Goal: Information Seeking & Learning: Compare options

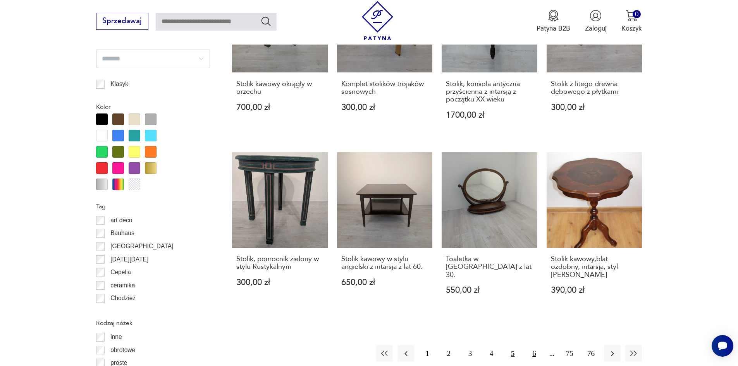
scroll to position [800, 0]
click at [533, 345] on button "6" at bounding box center [534, 353] width 17 height 17
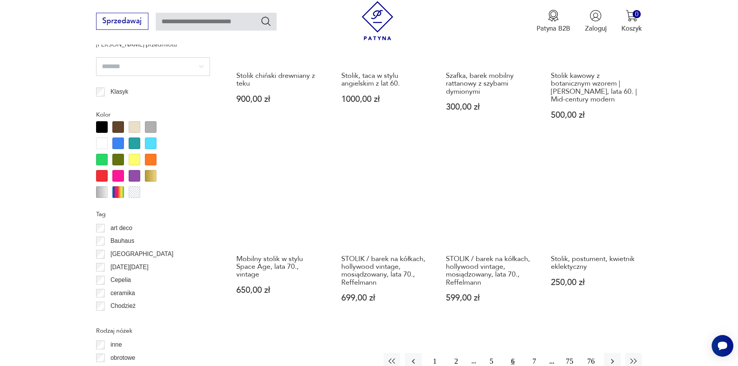
scroll to position [878, 0]
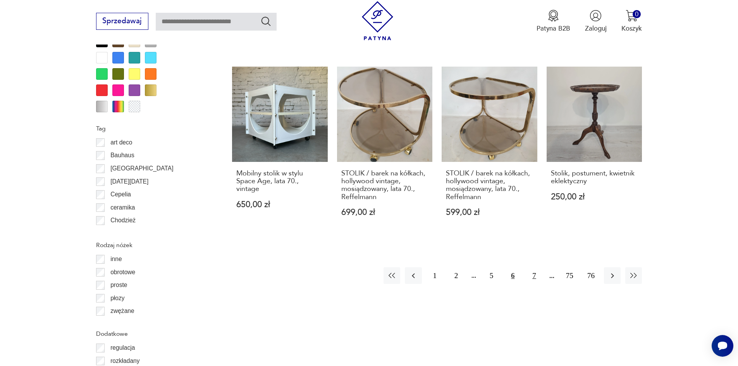
click at [530, 270] on button "7" at bounding box center [534, 275] width 17 height 17
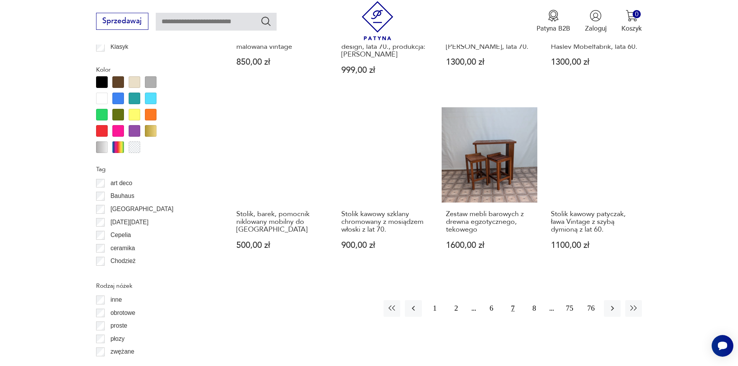
scroll to position [839, 0]
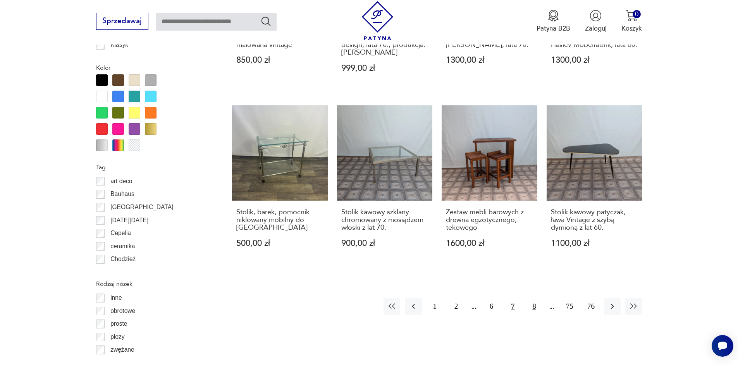
click at [531, 300] on button "8" at bounding box center [534, 306] width 17 height 17
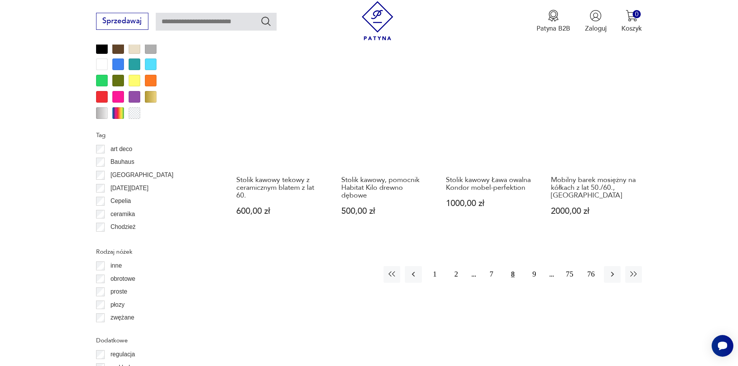
scroll to position [878, 0]
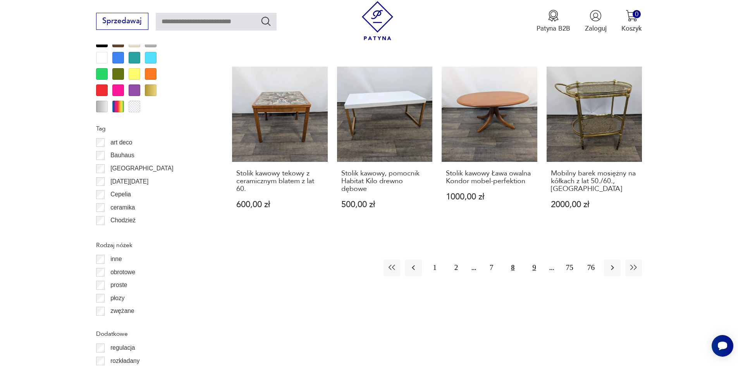
click at [537, 260] on button "9" at bounding box center [534, 268] width 17 height 17
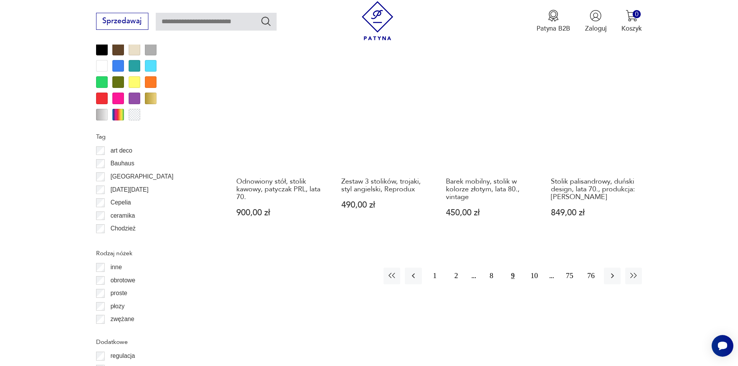
scroll to position [917, 0]
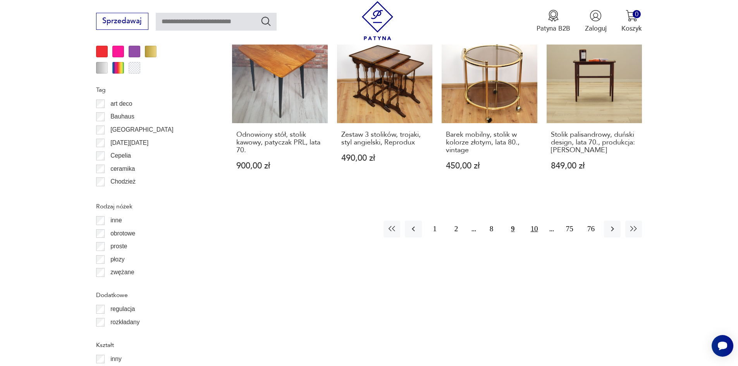
click at [537, 231] on button "10" at bounding box center [534, 229] width 17 height 17
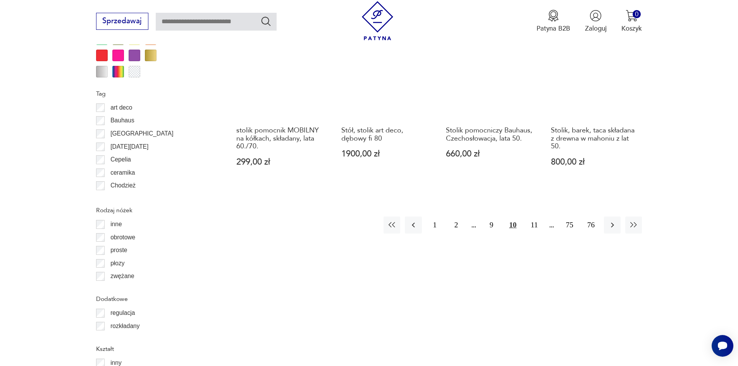
scroll to position [917, 0]
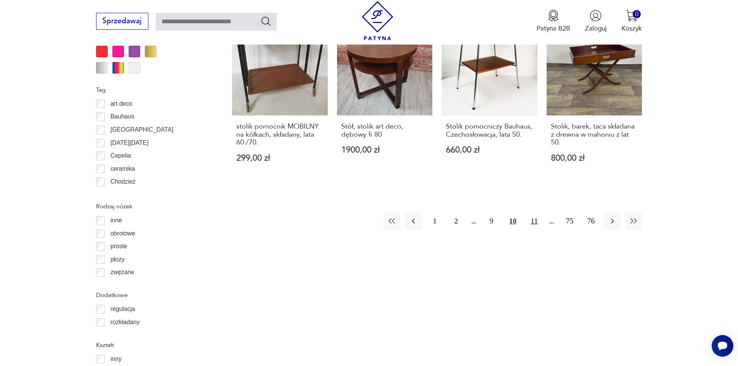
click at [532, 222] on button "11" at bounding box center [534, 221] width 17 height 17
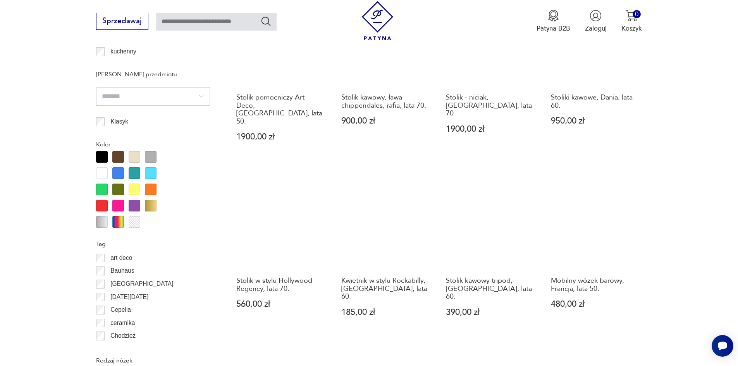
scroll to position [878, 0]
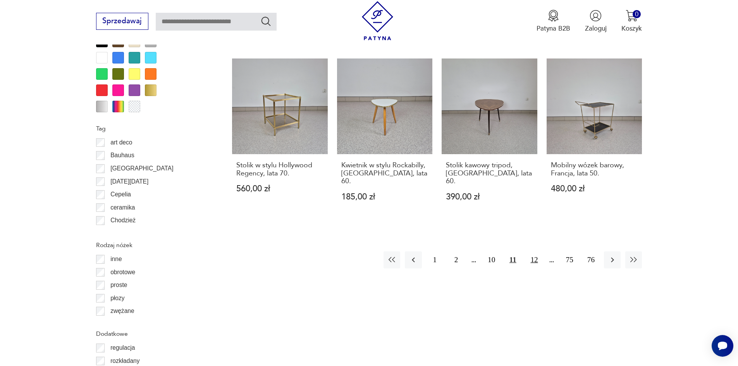
click at [537, 251] on button "12" at bounding box center [534, 259] width 17 height 17
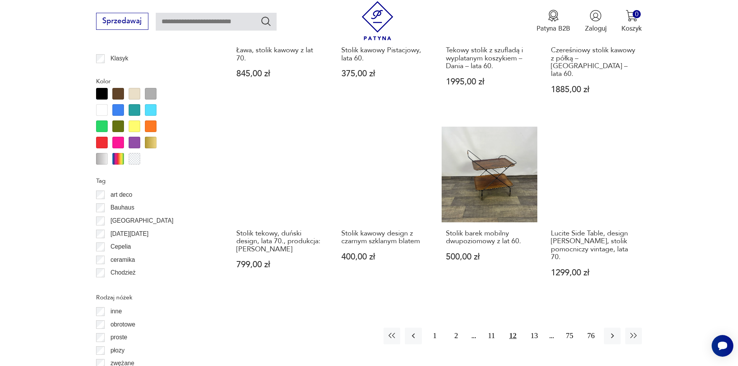
scroll to position [839, 0]
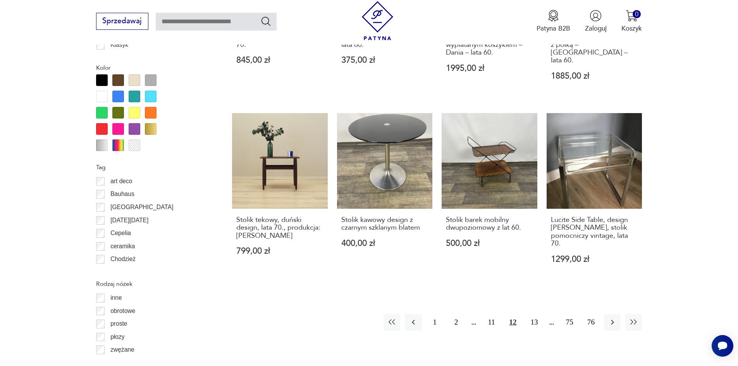
drag, startPoint x: 533, startPoint y: 303, endPoint x: 547, endPoint y: 294, distance: 16.8
click at [533, 314] on button "13" at bounding box center [534, 322] width 17 height 17
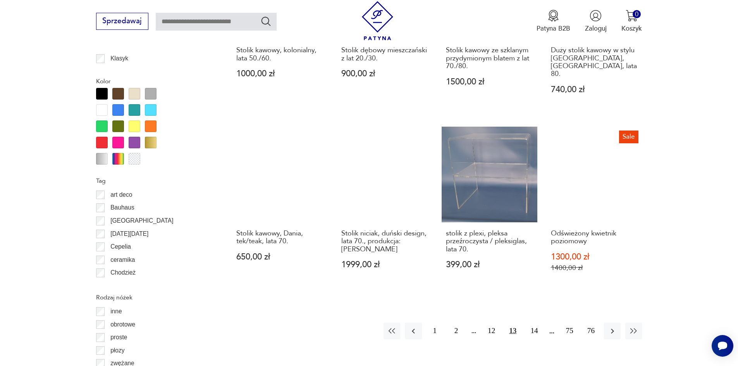
scroll to position [839, 0]
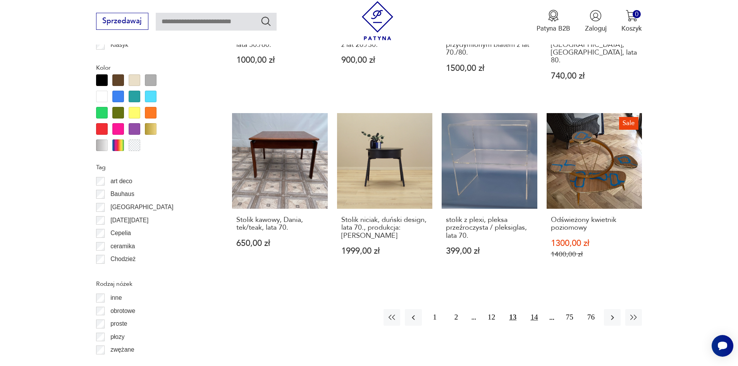
click at [538, 309] on button "14" at bounding box center [534, 317] width 17 height 17
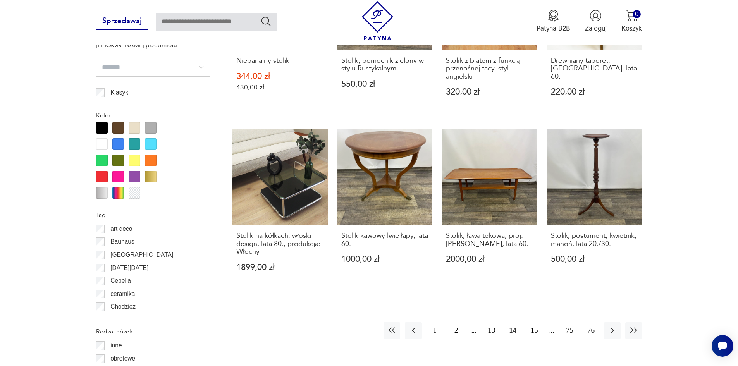
scroll to position [878, 0]
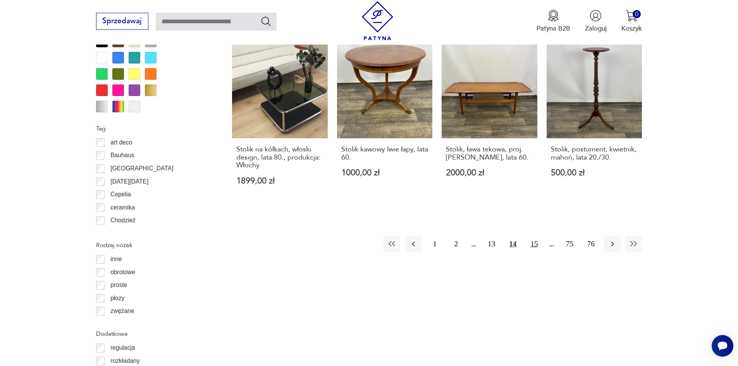
click at [532, 242] on button "15" at bounding box center [534, 244] width 17 height 17
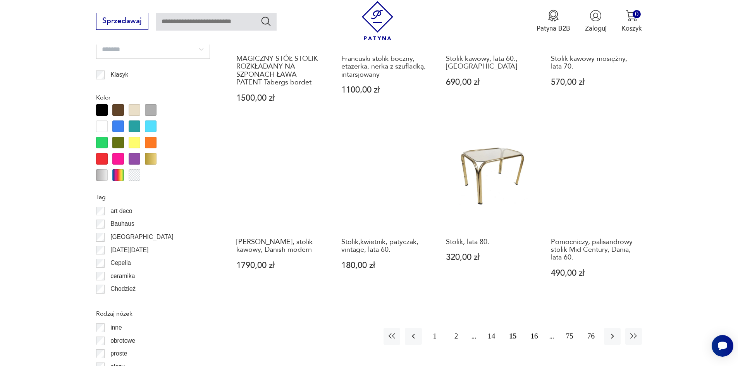
scroll to position [839, 0]
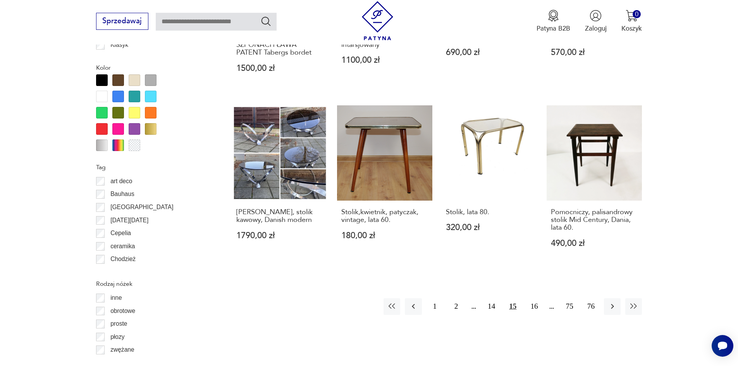
drag, startPoint x: 539, startPoint y: 305, endPoint x: 547, endPoint y: 299, distance: 10.0
click at [539, 305] on button "16" at bounding box center [534, 306] width 17 height 17
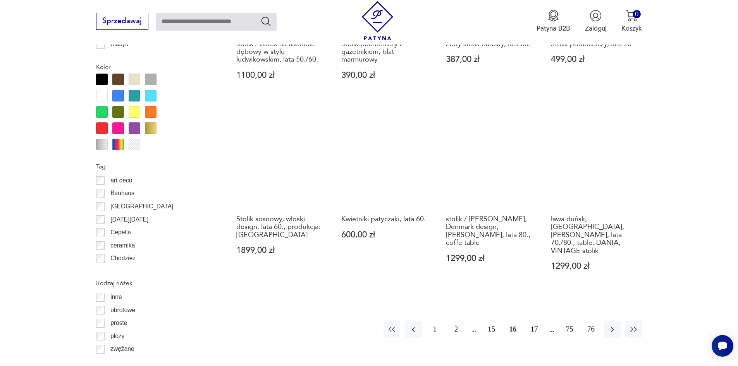
scroll to position [878, 0]
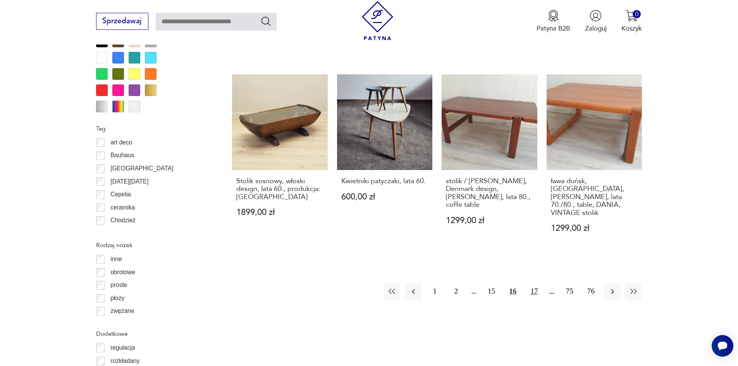
click at [537, 283] on button "17" at bounding box center [534, 291] width 17 height 17
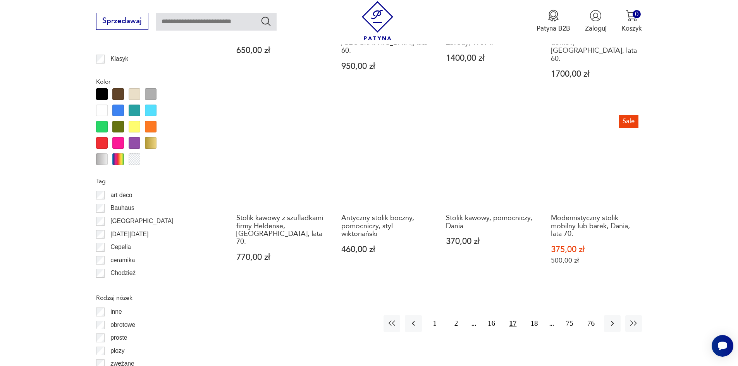
scroll to position [839, 0]
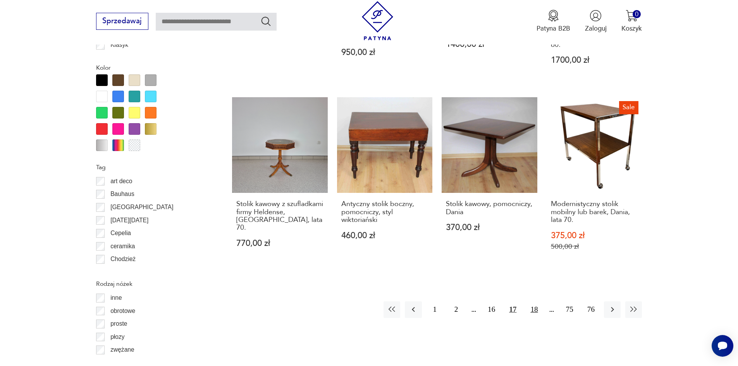
click at [530, 303] on button "18" at bounding box center [534, 309] width 17 height 17
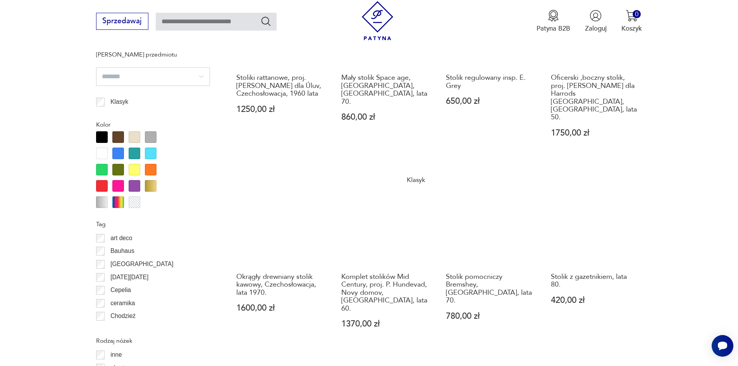
scroll to position [800, 0]
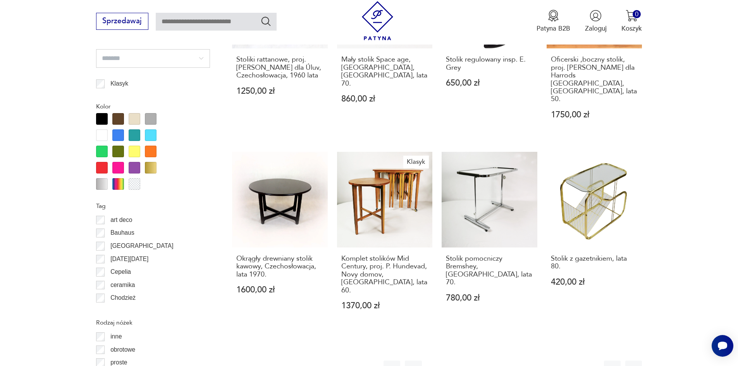
click at [536, 361] on button "19" at bounding box center [534, 369] width 17 height 17
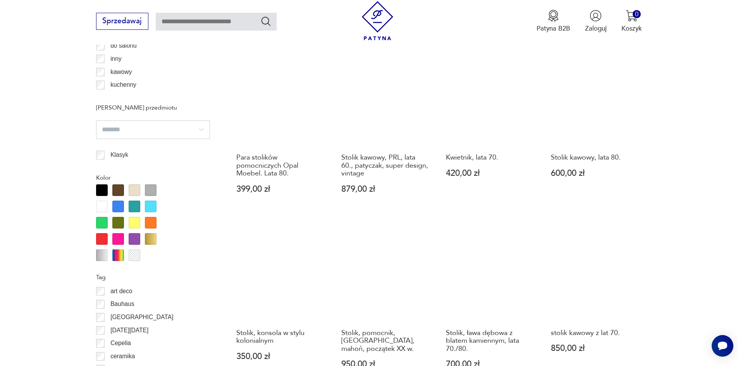
scroll to position [800, 0]
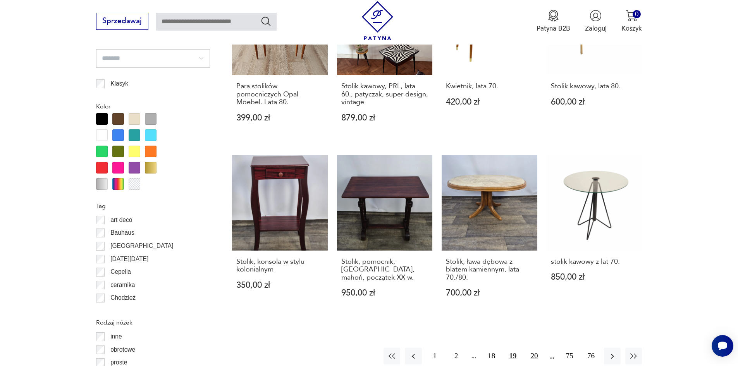
click at [536, 348] on button "20" at bounding box center [534, 356] width 17 height 17
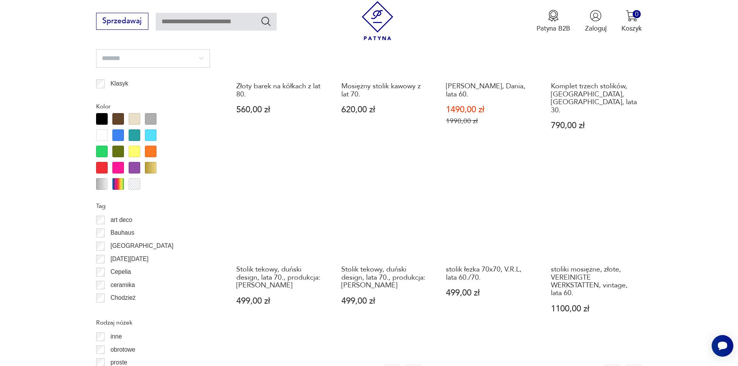
scroll to position [839, 0]
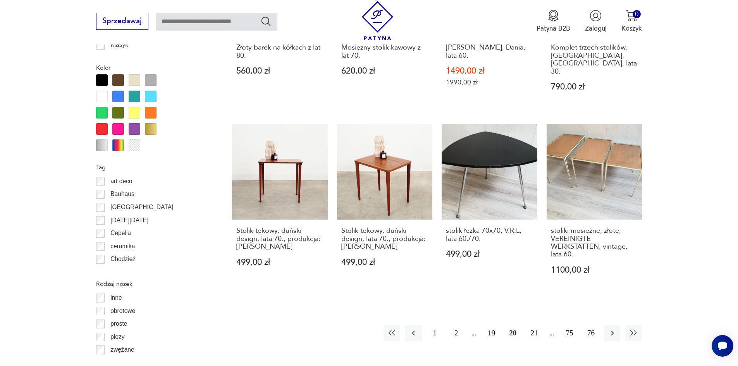
click at [528, 325] on button "21" at bounding box center [534, 333] width 17 height 17
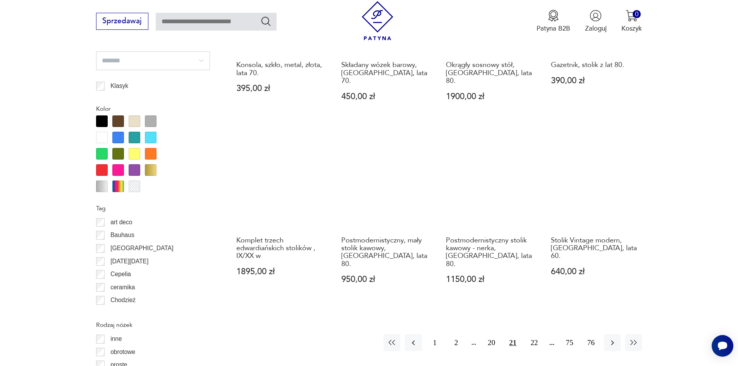
scroll to position [800, 0]
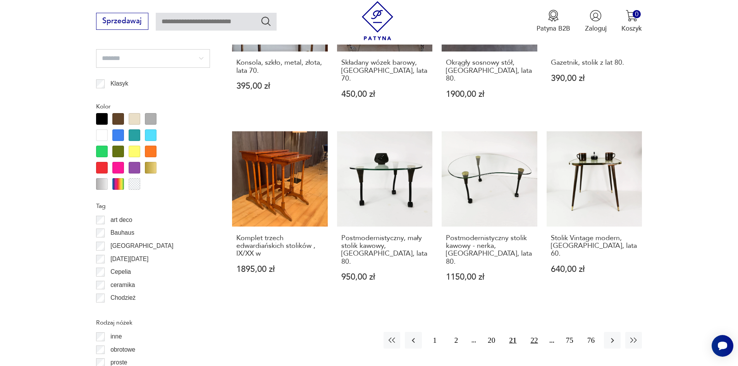
click at [535, 332] on button "22" at bounding box center [534, 340] width 17 height 17
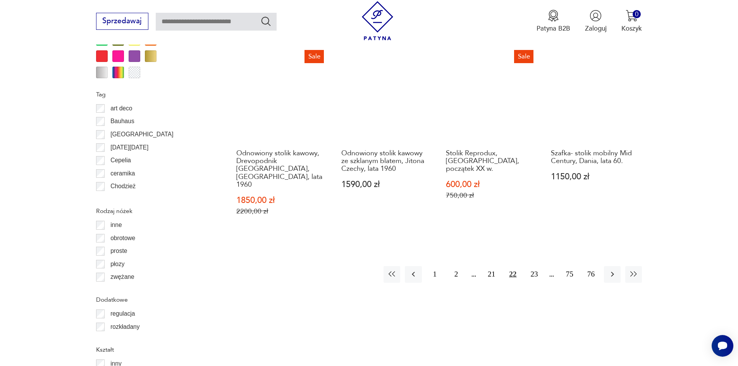
scroll to position [917, 0]
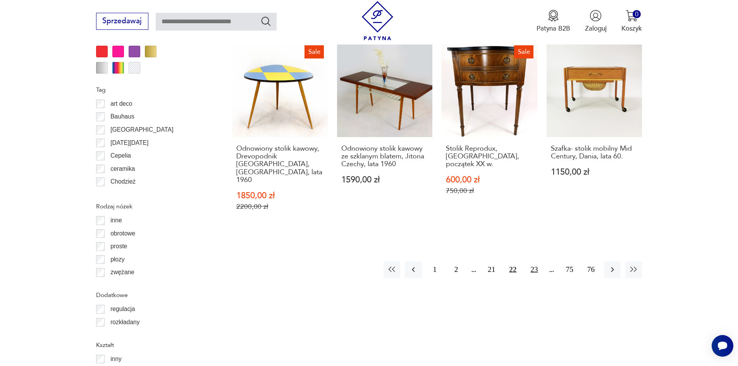
click at [528, 262] on button "23" at bounding box center [534, 270] width 17 height 17
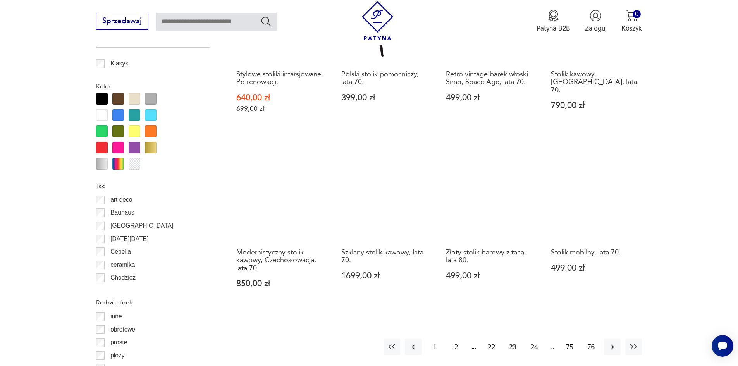
scroll to position [955, 0]
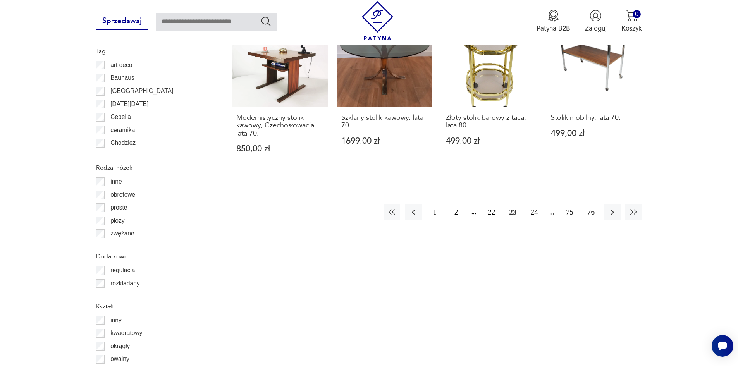
click at [532, 208] on button "24" at bounding box center [534, 212] width 17 height 17
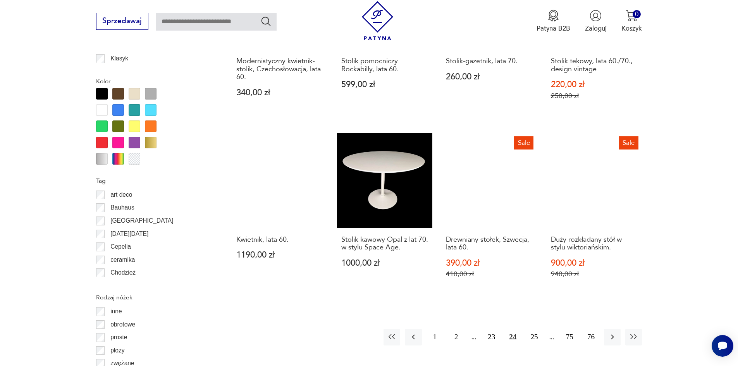
scroll to position [839, 0]
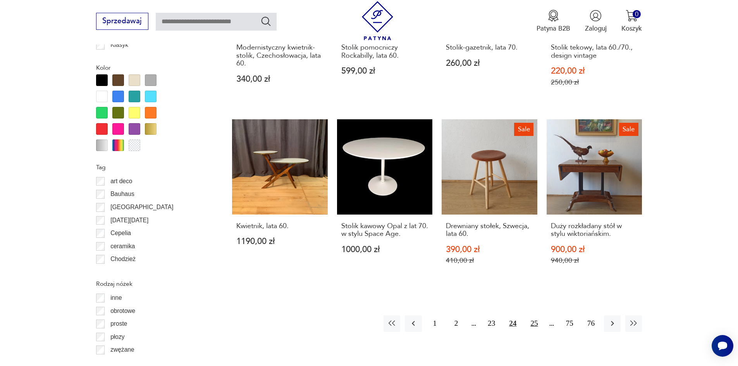
click at [537, 315] on button "25" at bounding box center [534, 323] width 17 height 17
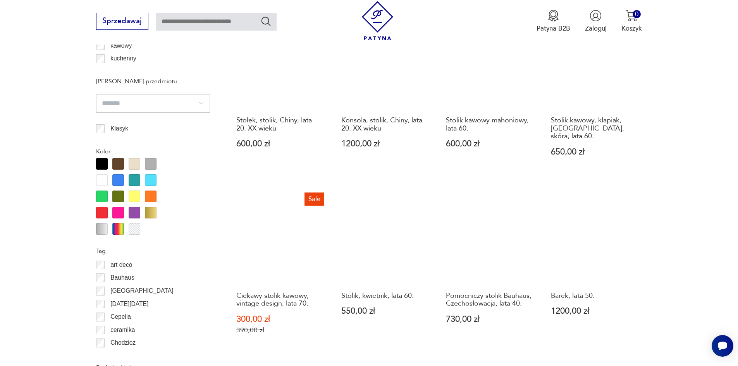
scroll to position [800, 0]
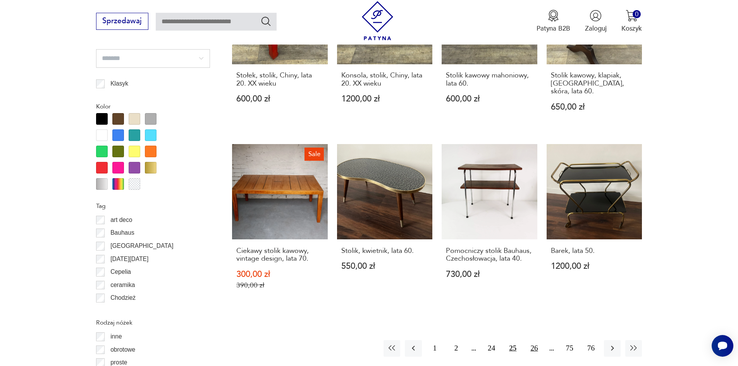
click at [535, 340] on button "26" at bounding box center [534, 348] width 17 height 17
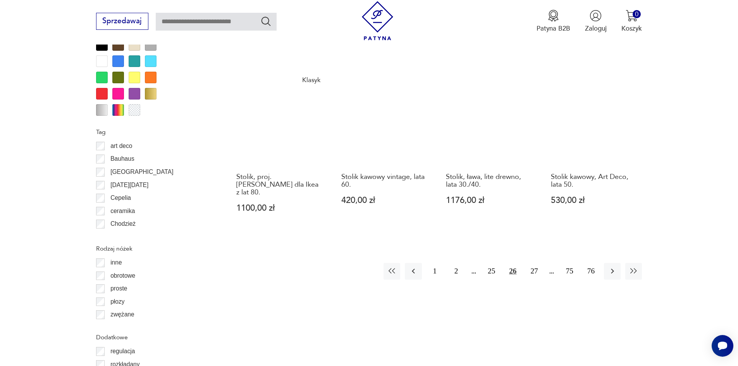
scroll to position [878, 0]
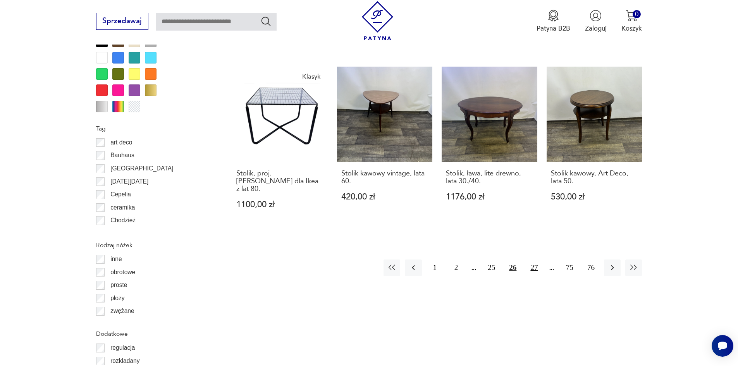
click at [537, 260] on button "27" at bounding box center [534, 268] width 17 height 17
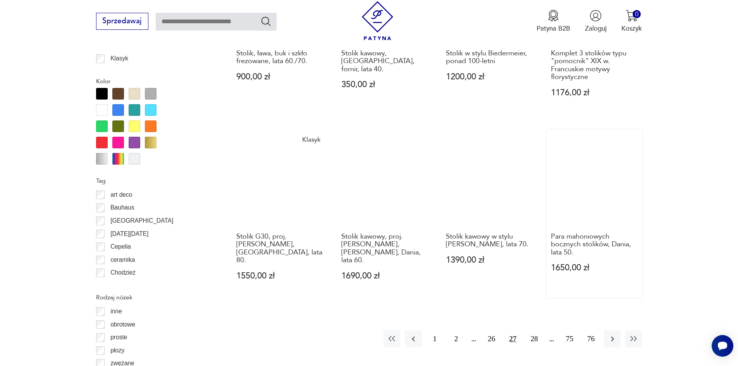
scroll to position [839, 0]
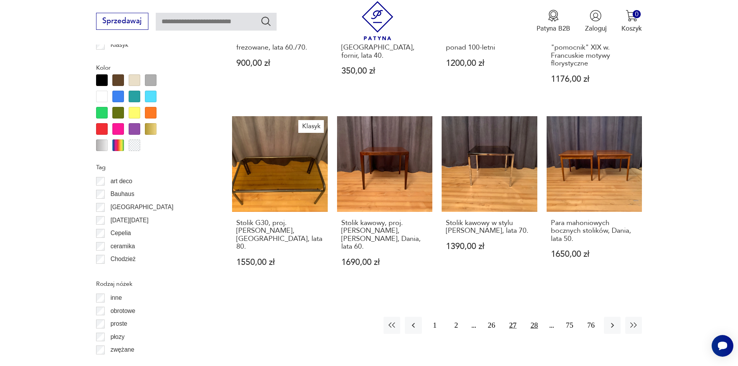
drag, startPoint x: 537, startPoint y: 306, endPoint x: 529, endPoint y: 305, distance: 7.4
click at [537, 317] on button "28" at bounding box center [534, 325] width 17 height 17
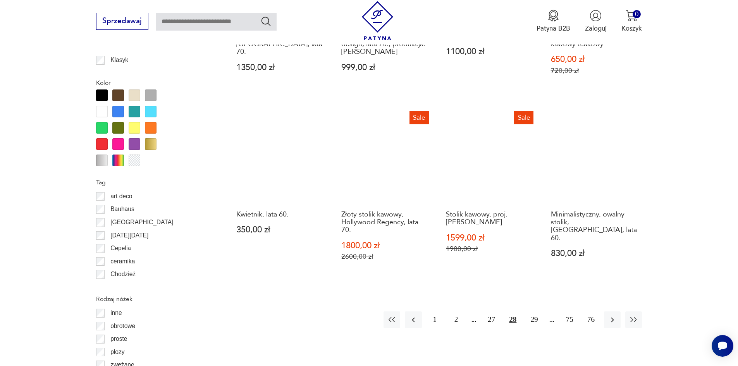
scroll to position [839, 0]
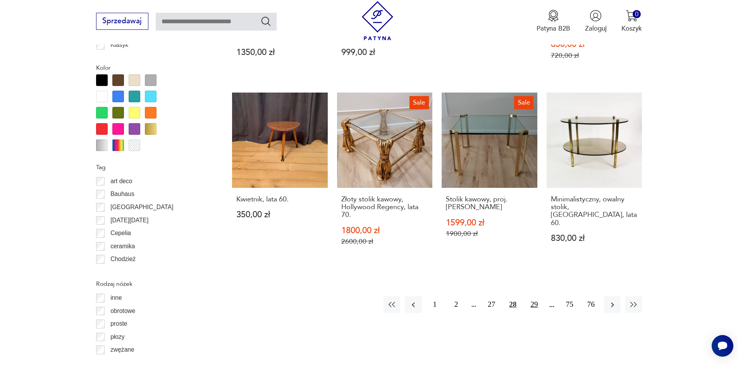
click at [537, 308] on button "29" at bounding box center [534, 304] width 17 height 17
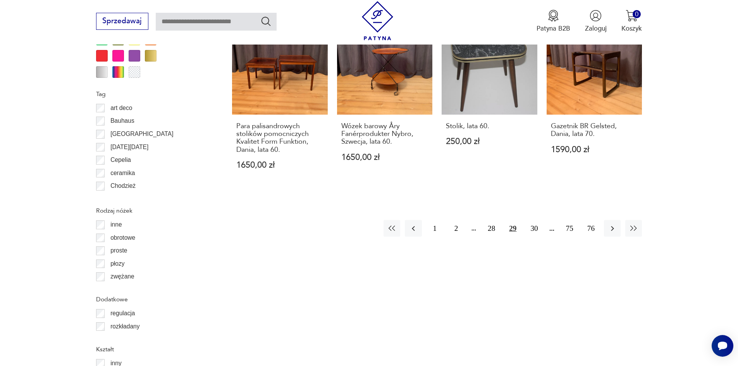
scroll to position [917, 0]
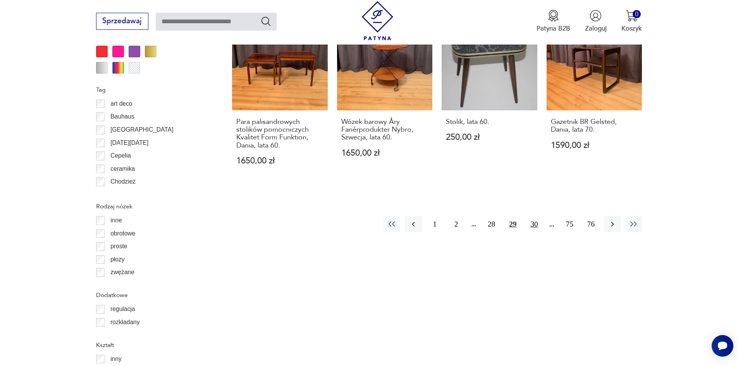
click at [533, 216] on button "30" at bounding box center [534, 224] width 17 height 17
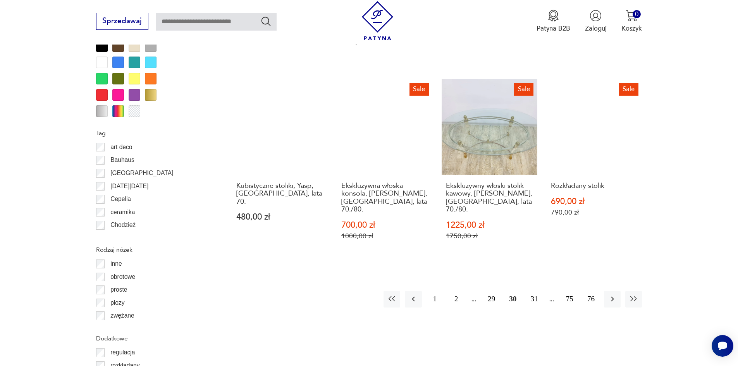
scroll to position [878, 0]
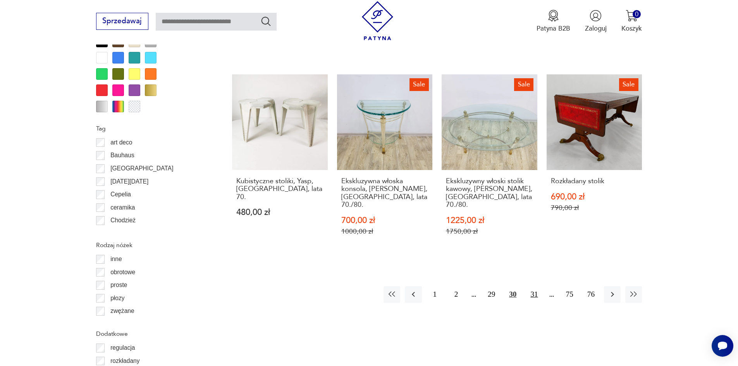
click at [534, 286] on button "31" at bounding box center [534, 294] width 17 height 17
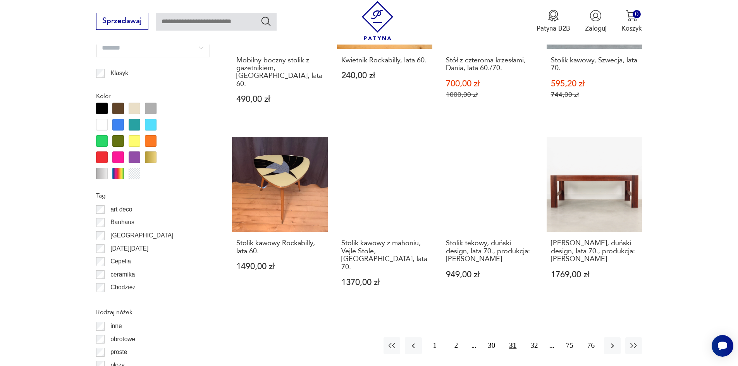
scroll to position [917, 0]
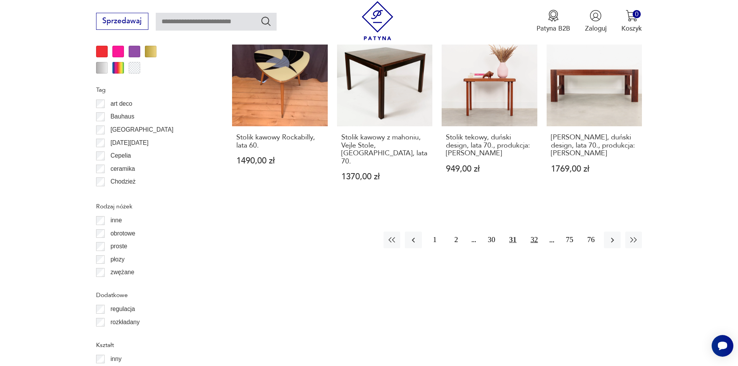
click at [532, 232] on button "32" at bounding box center [534, 240] width 17 height 17
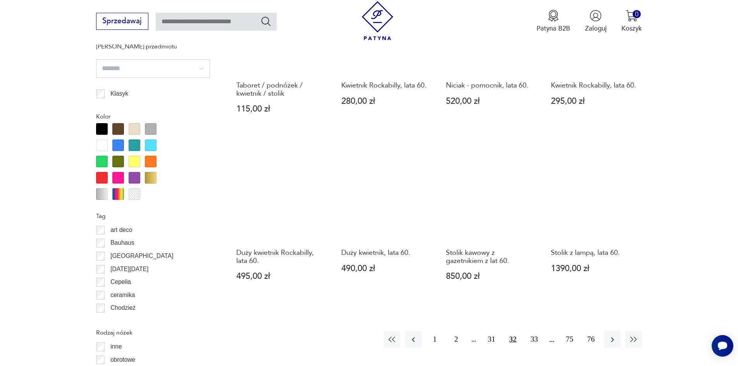
scroll to position [839, 0]
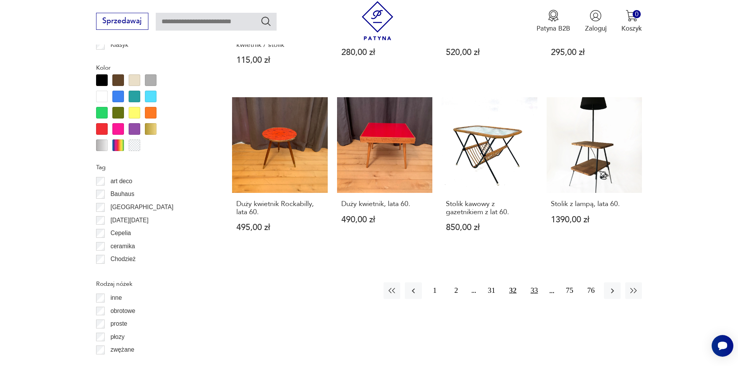
click at [528, 283] on button "33" at bounding box center [534, 290] width 17 height 17
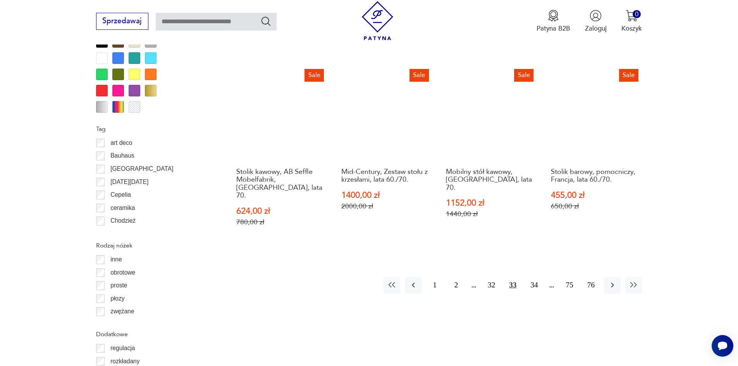
scroll to position [878, 0]
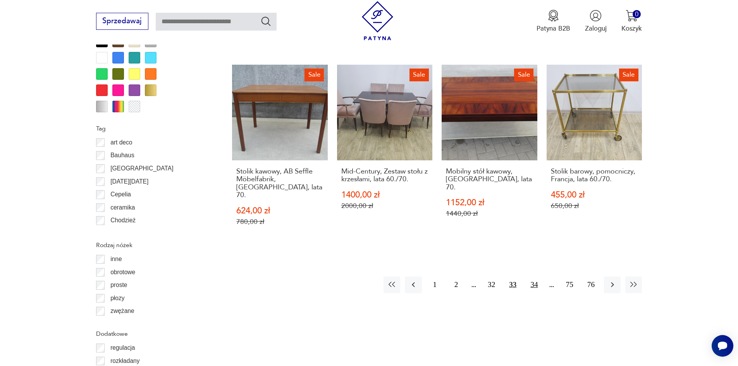
click at [534, 277] on button "34" at bounding box center [534, 285] width 17 height 17
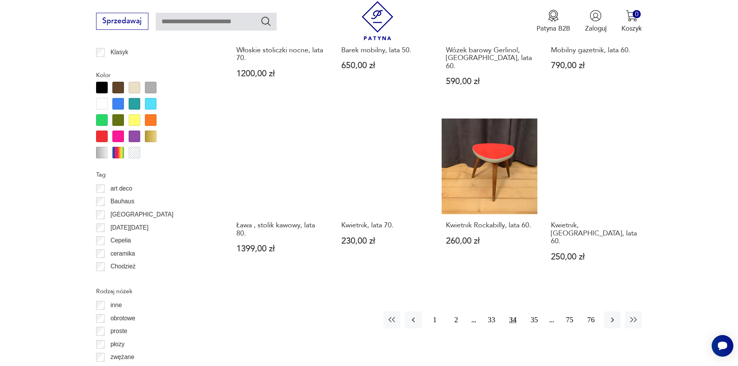
scroll to position [839, 0]
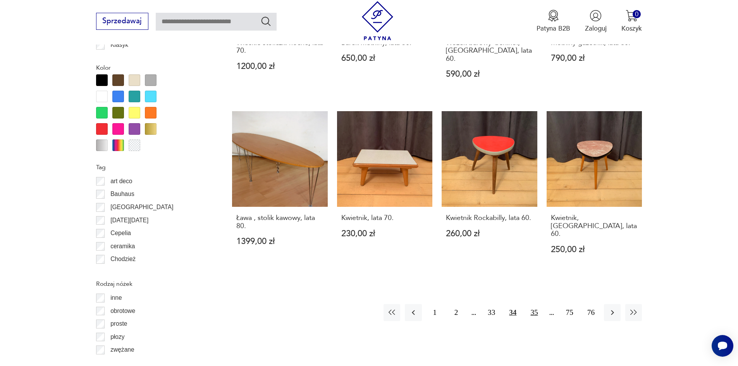
click at [528, 304] on button "35" at bounding box center [534, 312] width 17 height 17
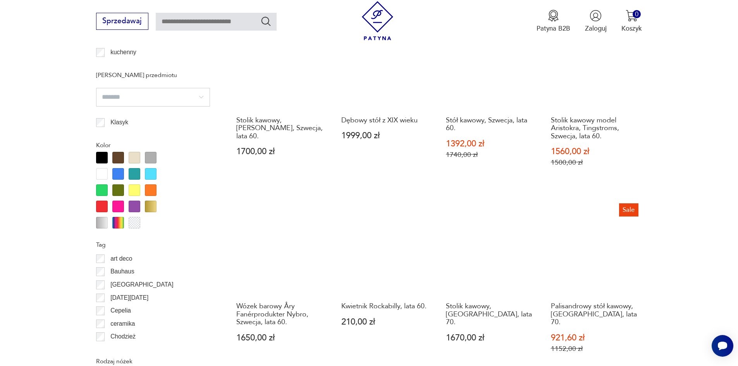
scroll to position [917, 0]
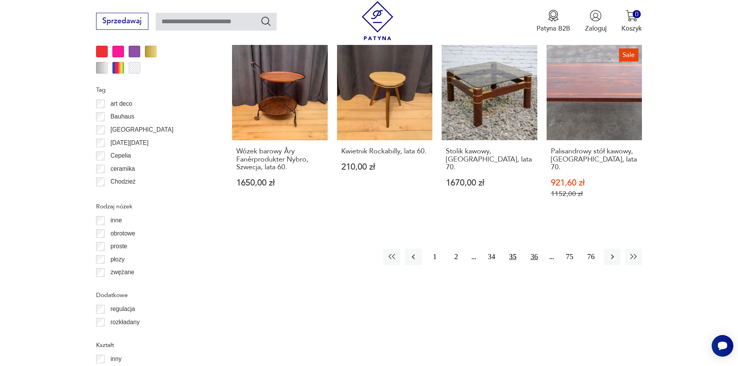
click at [536, 249] on button "36" at bounding box center [534, 257] width 17 height 17
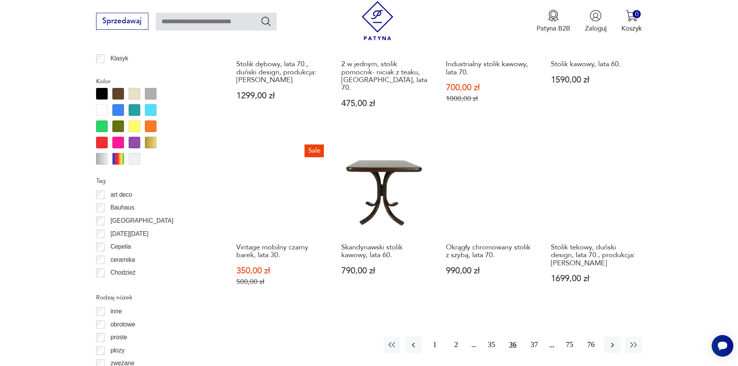
scroll to position [839, 0]
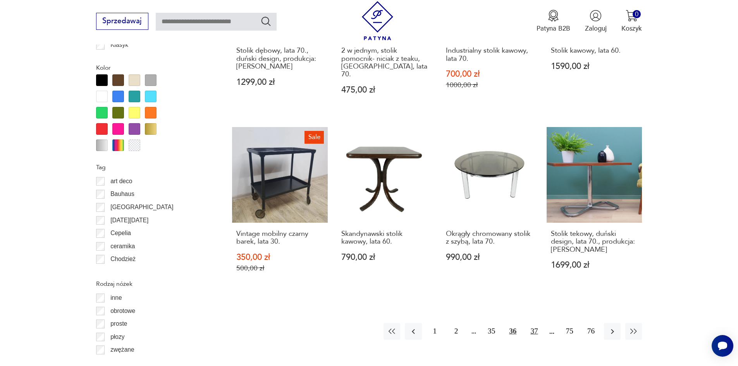
click at [534, 323] on button "37" at bounding box center [534, 331] width 17 height 17
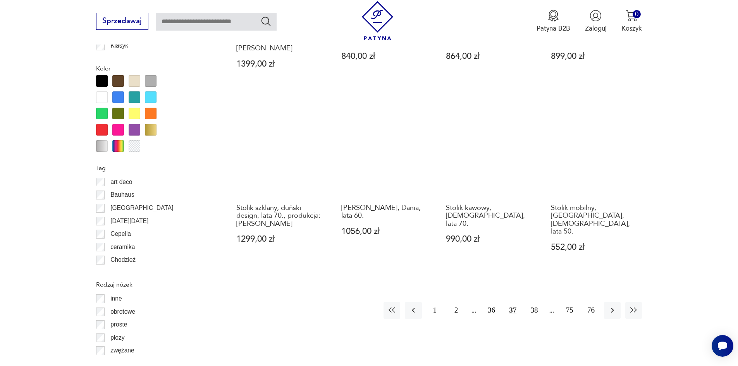
scroll to position [839, 0]
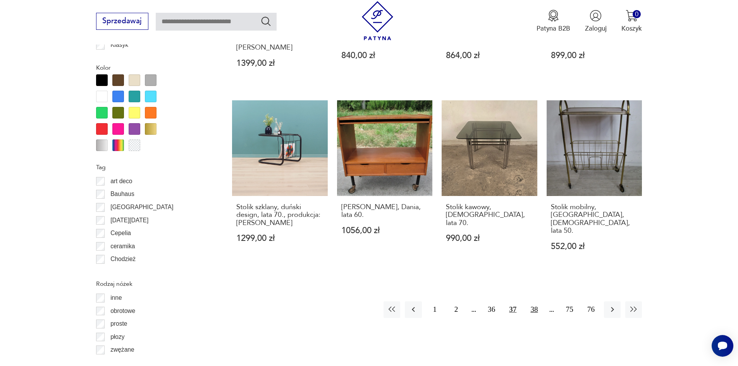
click at [533, 301] on button "38" at bounding box center [534, 309] width 17 height 17
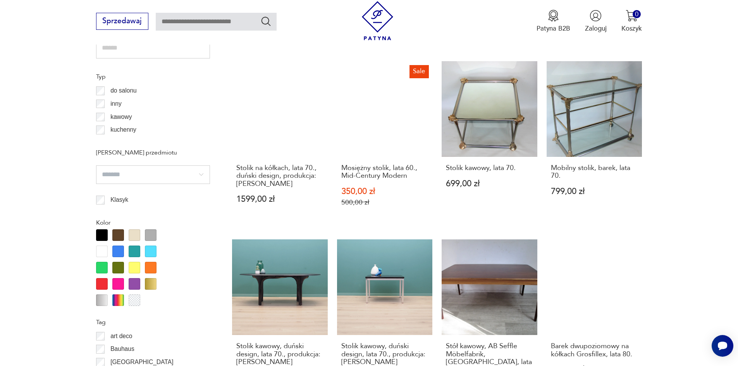
scroll to position [800, 0]
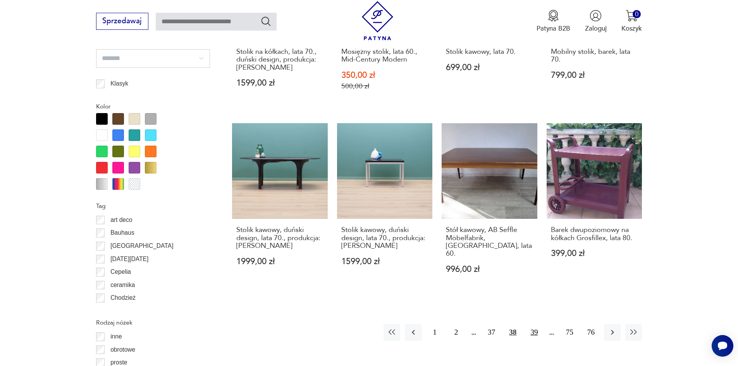
click at [530, 324] on button "39" at bounding box center [534, 332] width 17 height 17
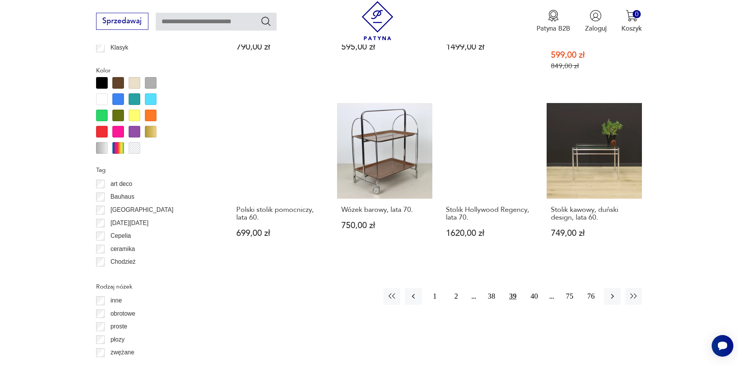
scroll to position [839, 0]
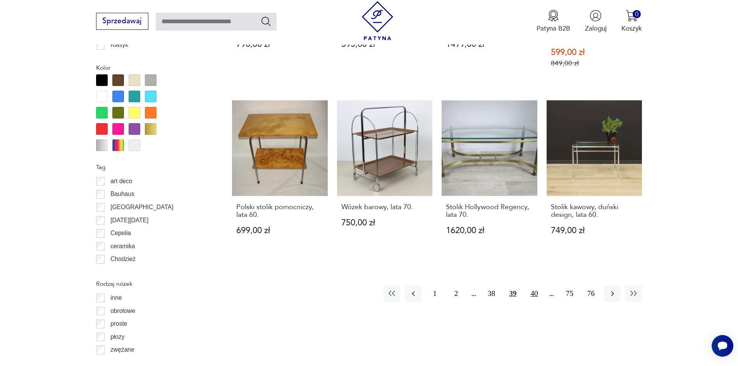
click at [538, 290] on button "40" at bounding box center [534, 294] width 17 height 17
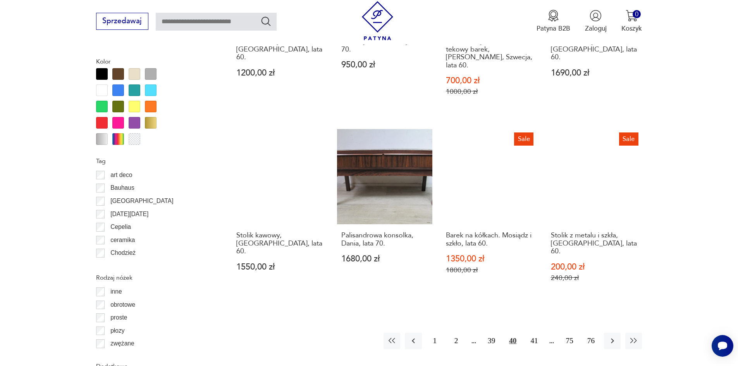
scroll to position [917, 0]
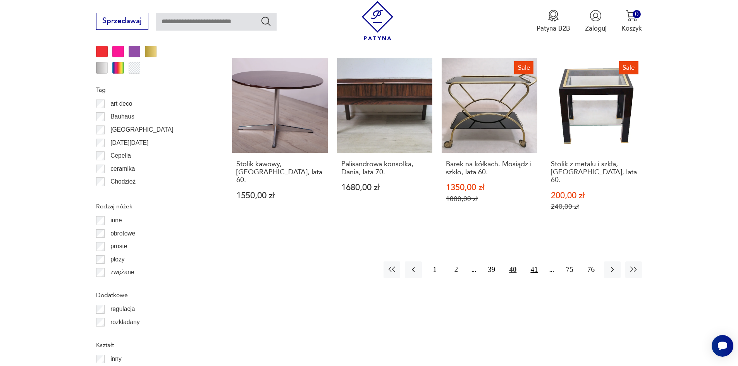
click at [528, 262] on button "41" at bounding box center [534, 270] width 17 height 17
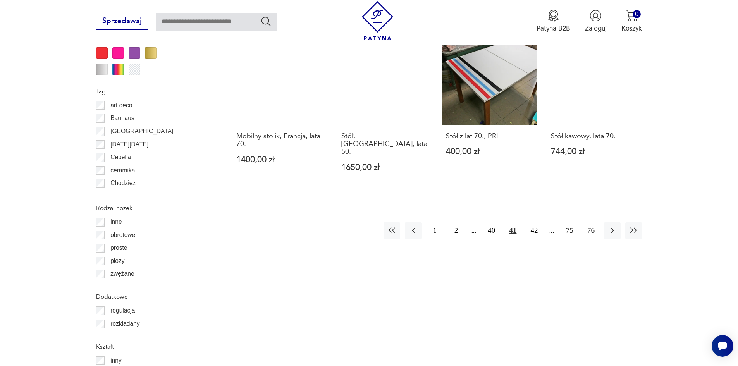
scroll to position [917, 0]
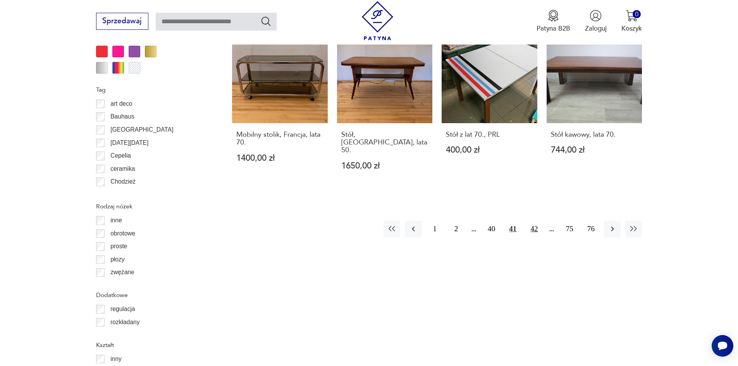
click at [533, 221] on button "42" at bounding box center [534, 229] width 17 height 17
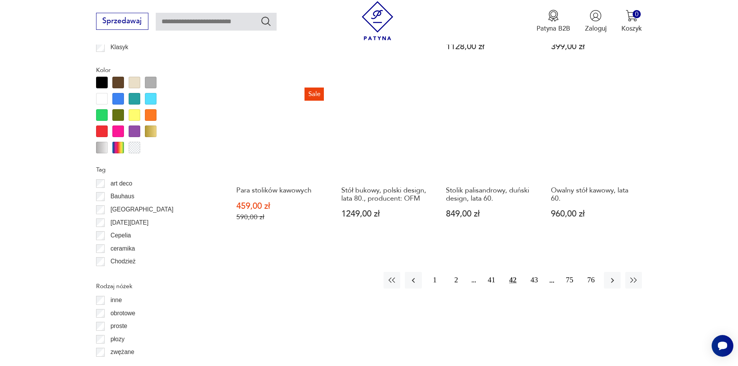
scroll to position [839, 0]
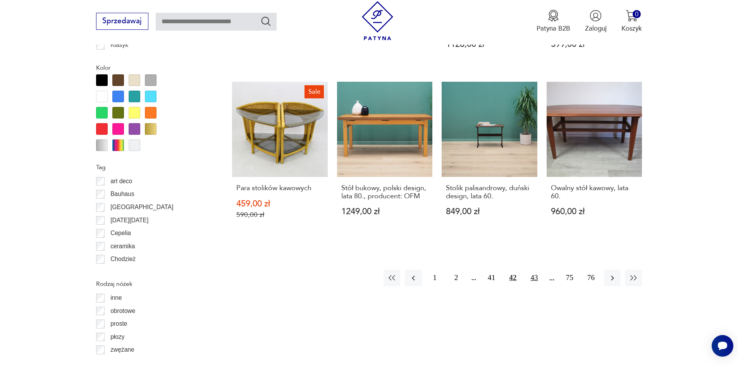
click at [535, 270] on button "43" at bounding box center [534, 278] width 17 height 17
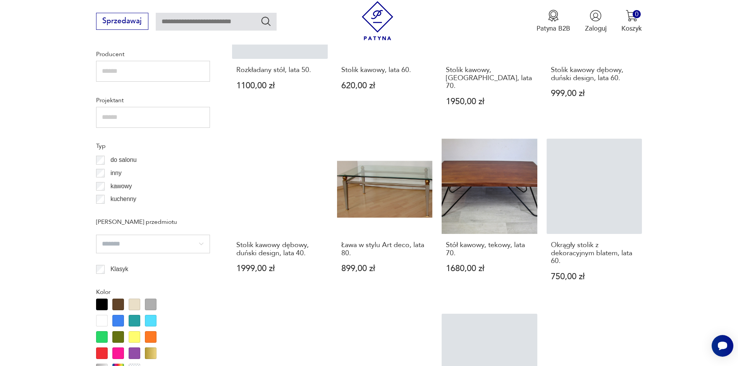
scroll to position [762, 0]
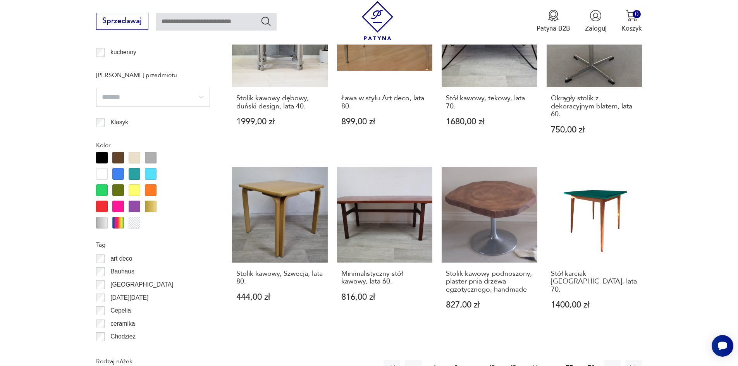
click at [539, 360] on button "44" at bounding box center [534, 368] width 17 height 17
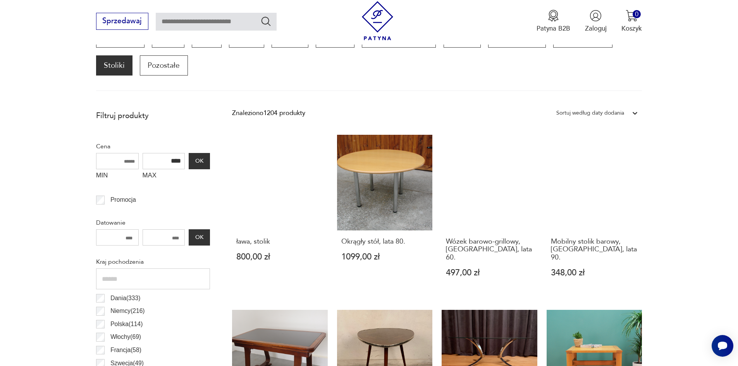
scroll to position [258, 0]
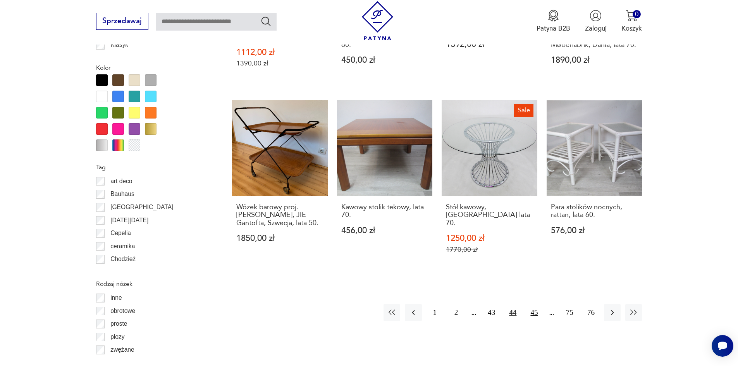
click at [532, 304] on button "45" at bounding box center [534, 312] width 17 height 17
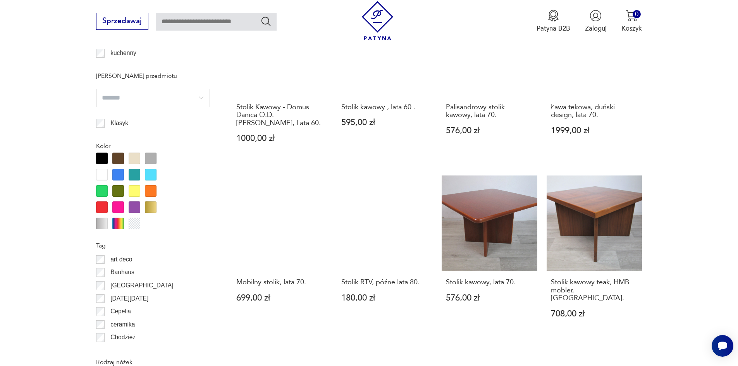
scroll to position [762, 0]
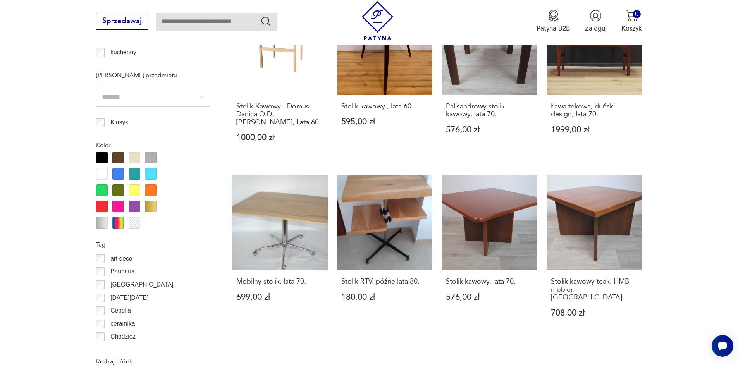
drag, startPoint x: 537, startPoint y: 349, endPoint x: 544, endPoint y: 337, distance: 13.8
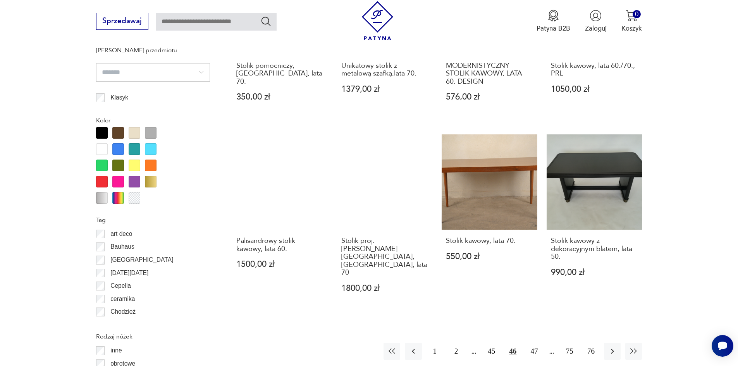
scroll to position [800, 0]
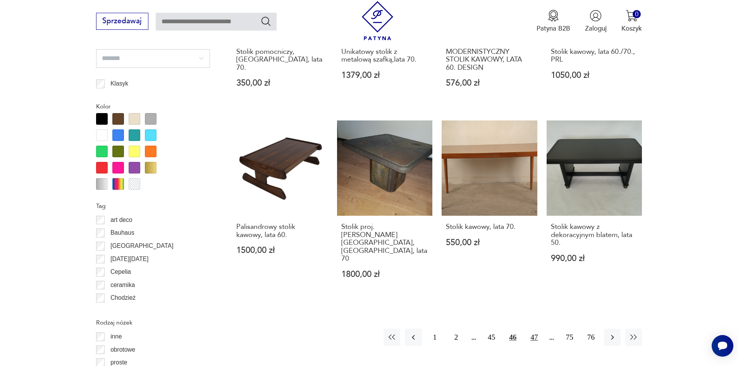
click at [540, 329] on button "47" at bounding box center [534, 337] width 17 height 17
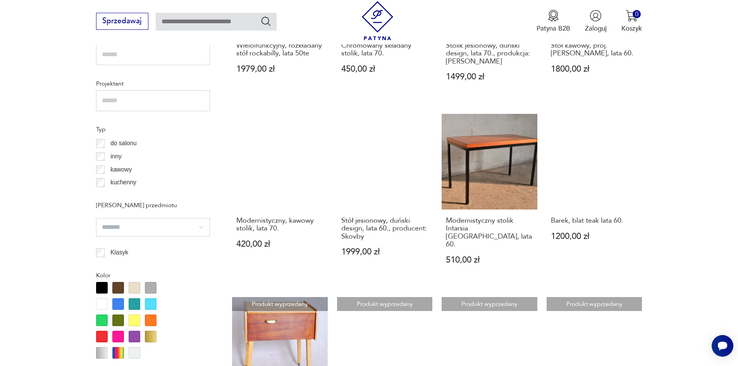
scroll to position [800, 0]
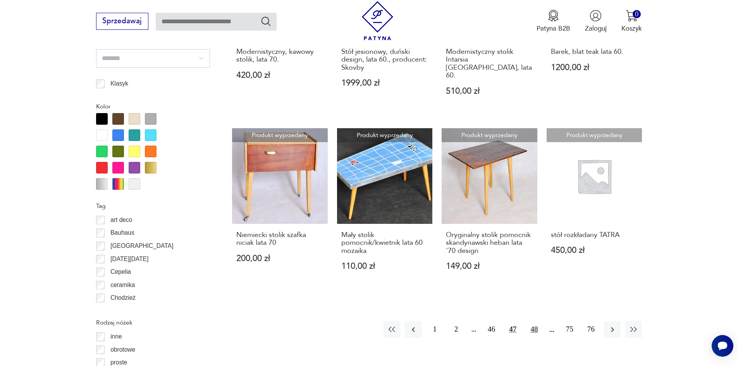
click at [531, 325] on button "48" at bounding box center [534, 329] width 17 height 17
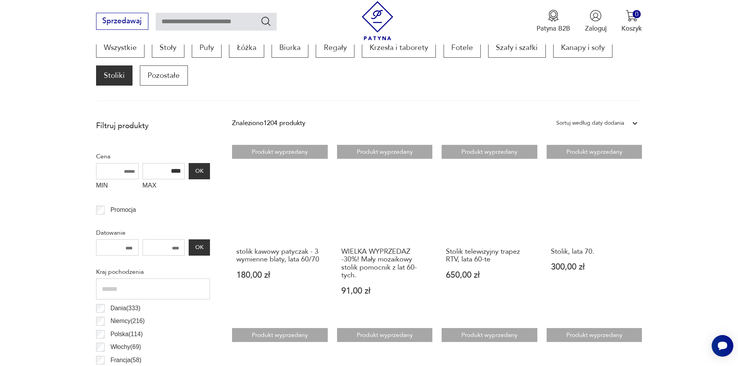
scroll to position [181, 0]
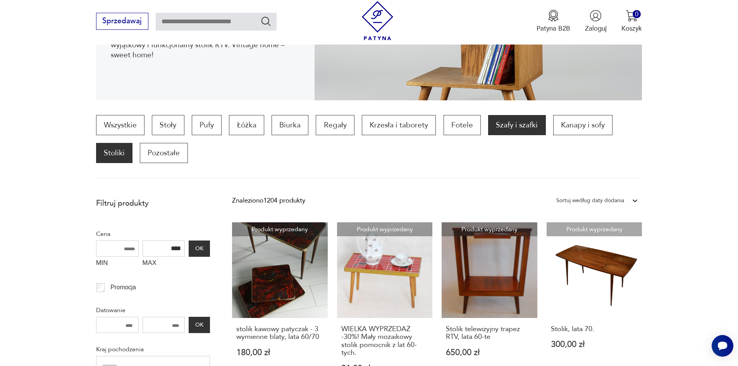
click at [504, 126] on p "Szafy i szafki" at bounding box center [516, 125] width 57 height 20
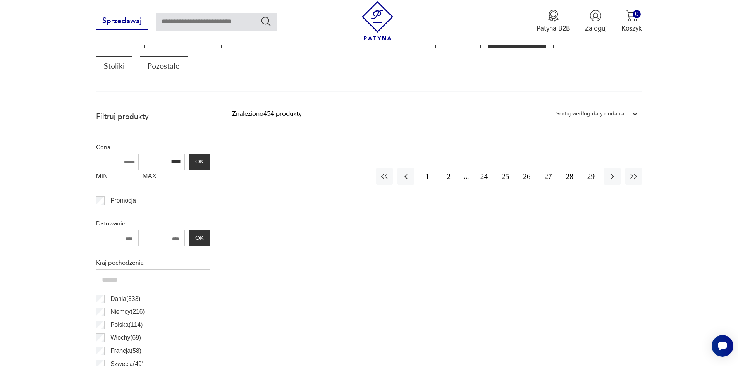
scroll to position [340, 0]
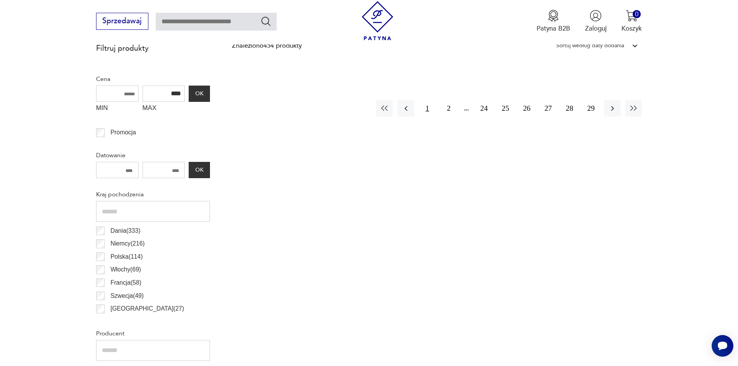
click at [423, 106] on button "1" at bounding box center [427, 108] width 17 height 17
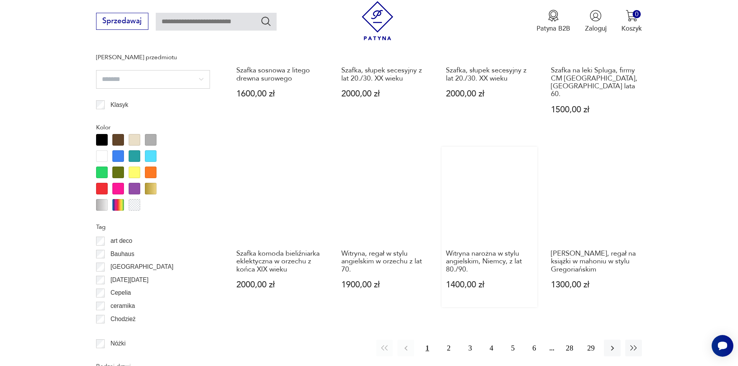
scroll to position [844, 0]
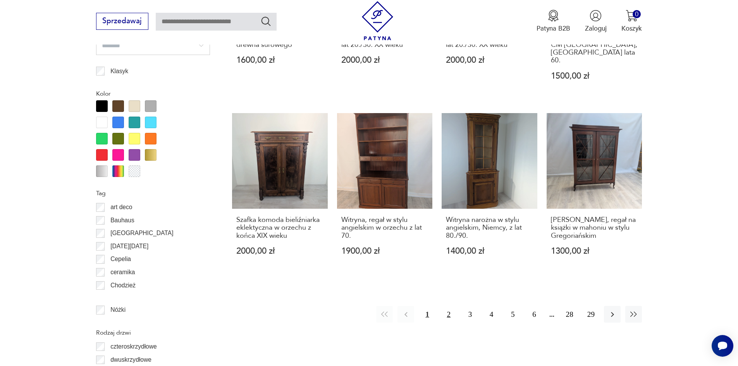
click at [449, 306] on button "2" at bounding box center [448, 314] width 17 height 17
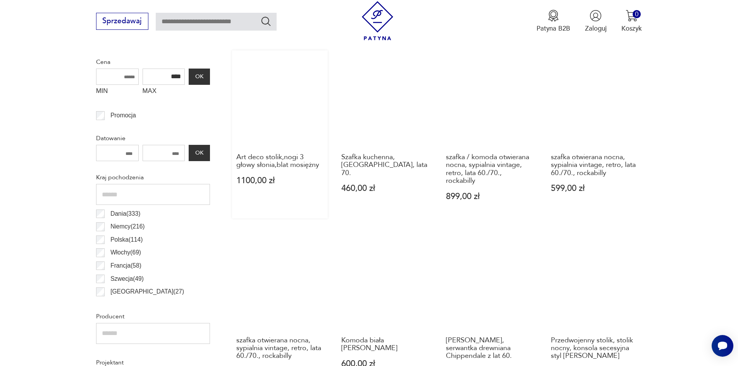
scroll to position [263, 0]
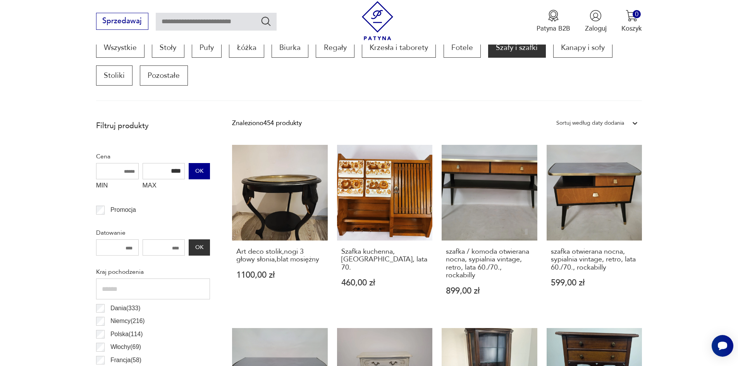
drag, startPoint x: 166, startPoint y: 168, endPoint x: 194, endPoint y: 176, distance: 28.7
click at [194, 176] on div "MIN MAX **** OK" at bounding box center [153, 178] width 114 height 31
type input "***"
click at [199, 169] on button "OK" at bounding box center [199, 171] width 21 height 16
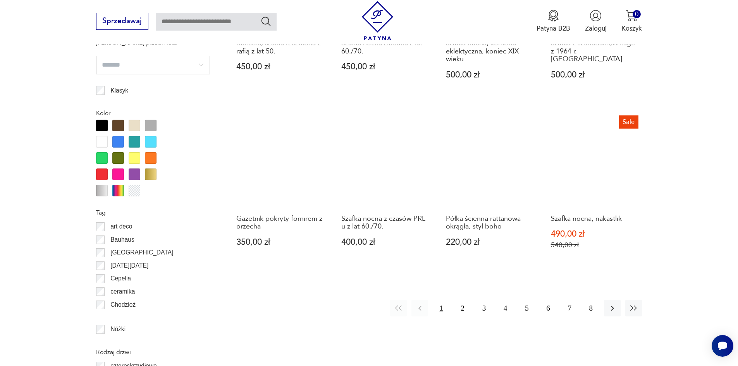
scroll to position [844, 0]
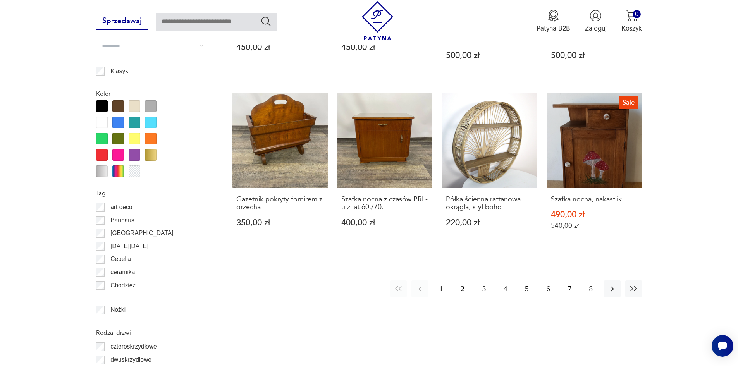
click at [458, 291] on button "2" at bounding box center [462, 288] width 17 height 17
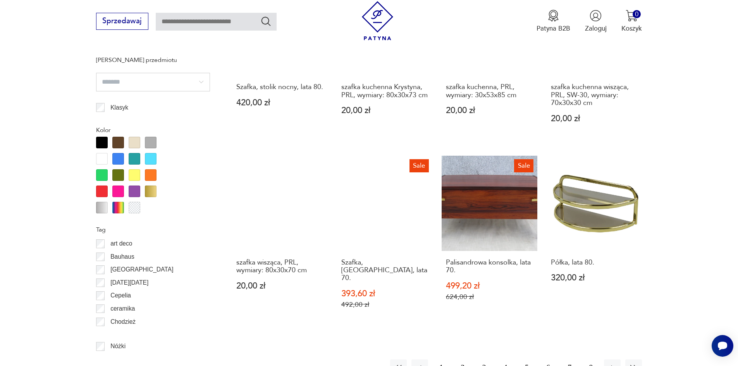
scroll to position [883, 0]
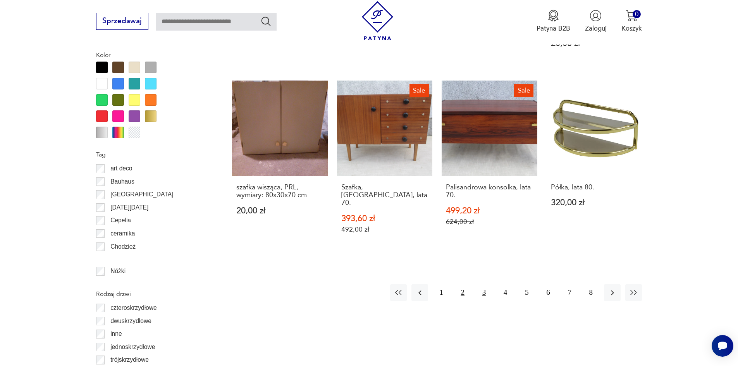
click at [482, 284] on button "3" at bounding box center [484, 292] width 17 height 17
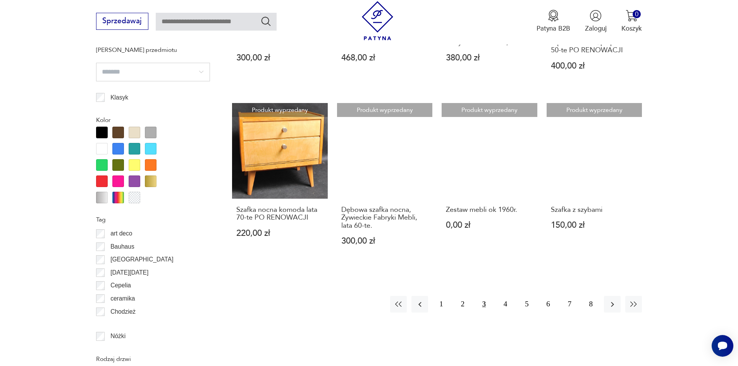
scroll to position [844, 0]
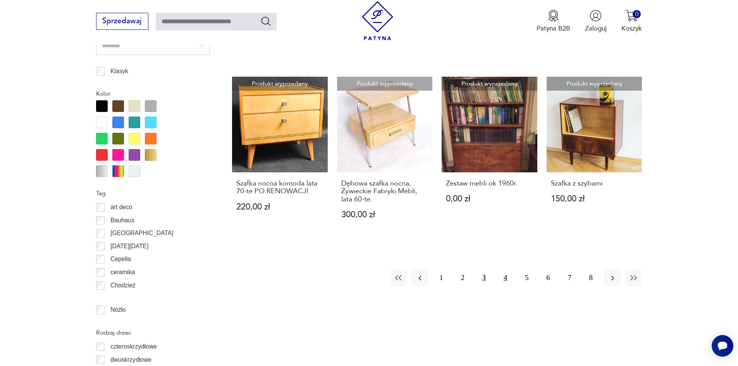
click at [506, 271] on button "4" at bounding box center [505, 278] width 17 height 17
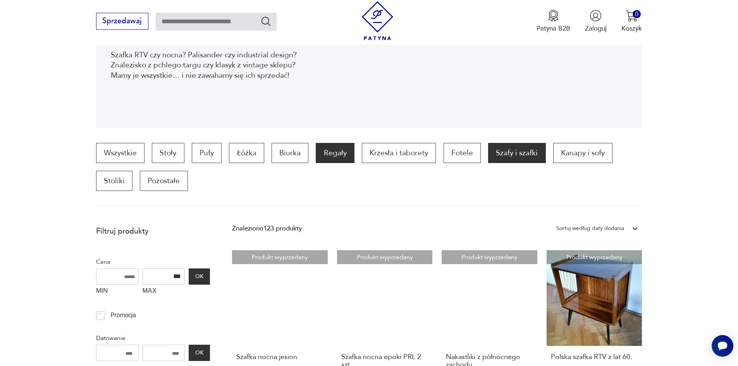
scroll to position [146, 0]
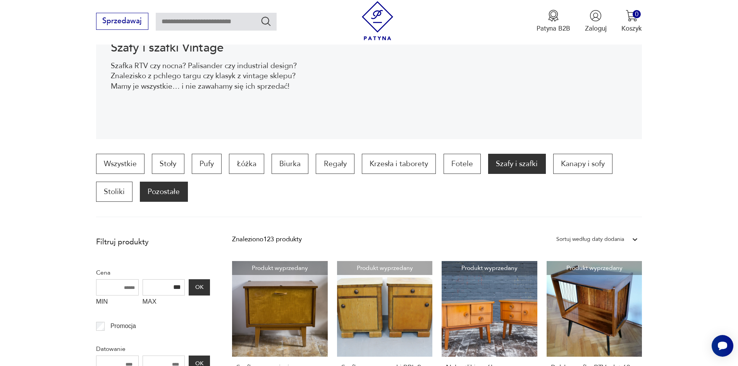
click at [157, 194] on p "Pozostałe" at bounding box center [164, 192] width 48 height 20
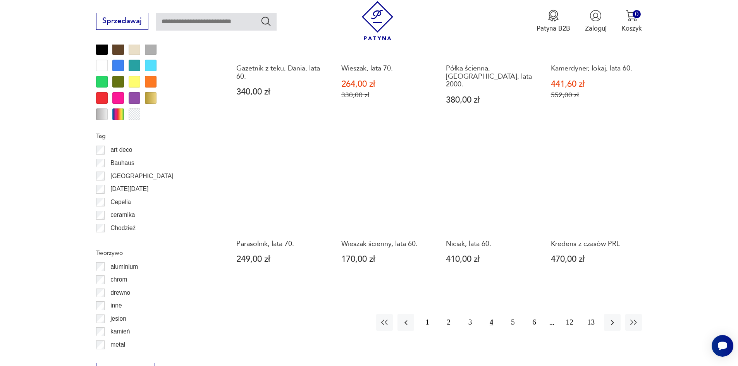
scroll to position [800, 0]
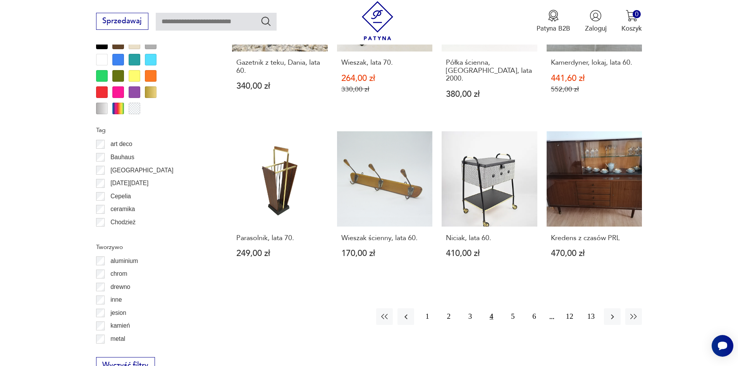
drag, startPoint x: 430, startPoint y: 315, endPoint x: 493, endPoint y: 279, distance: 72.2
click at [430, 314] on button "1" at bounding box center [427, 316] width 17 height 17
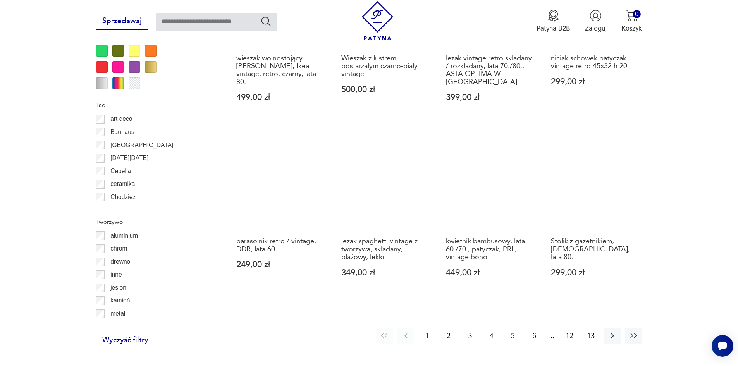
scroll to position [839, 0]
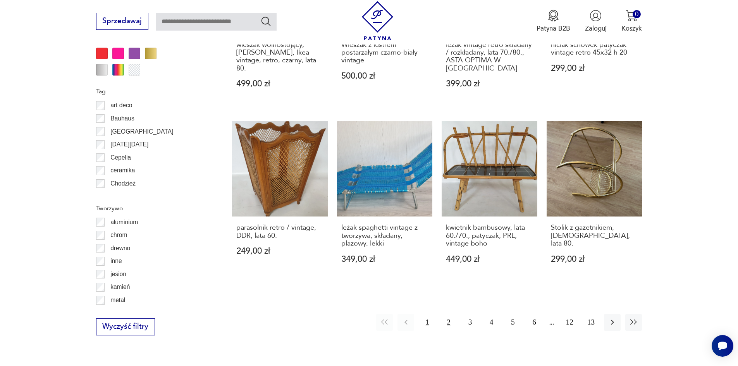
click at [451, 314] on button "2" at bounding box center [448, 322] width 17 height 17
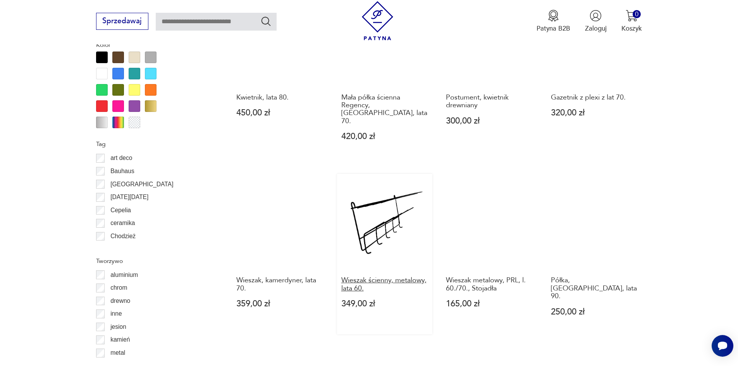
scroll to position [800, 0]
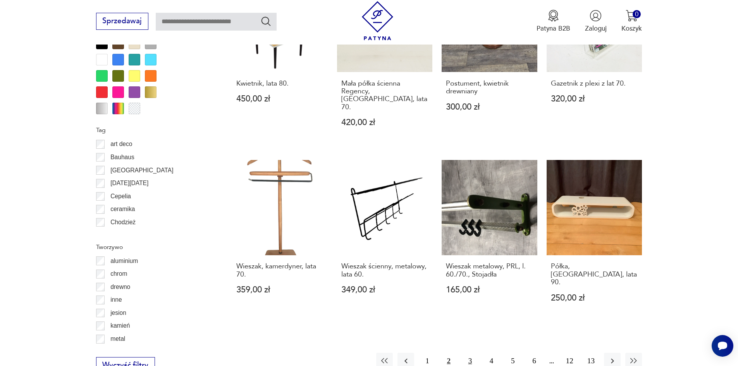
click at [467, 353] on button "3" at bounding box center [470, 361] width 17 height 17
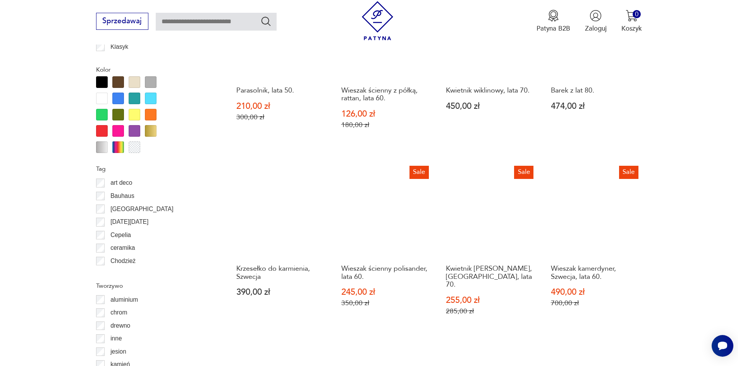
scroll to position [800, 0]
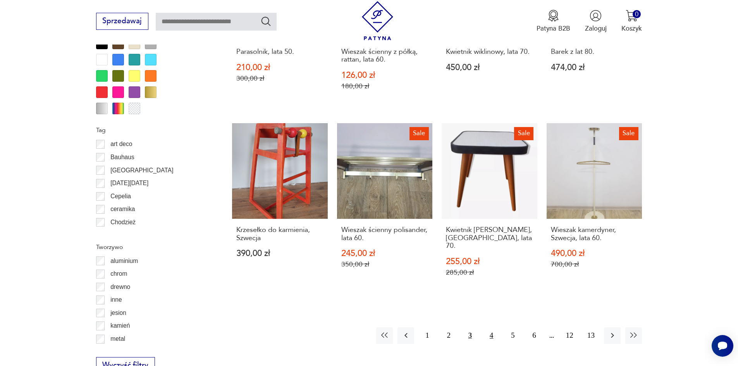
click at [486, 327] on button "4" at bounding box center [491, 335] width 17 height 17
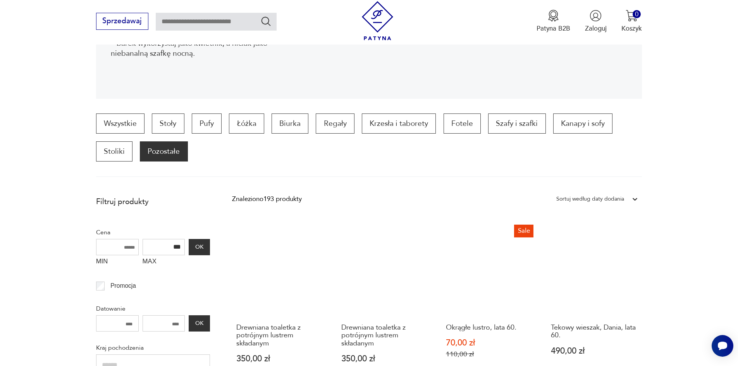
scroll to position [181, 0]
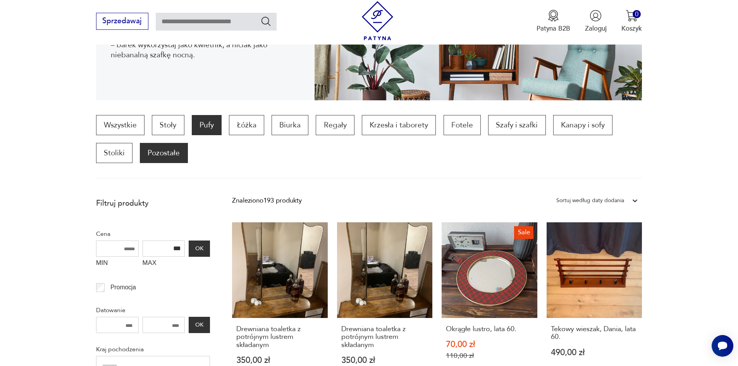
click at [205, 126] on p "Pufy" at bounding box center [207, 125] width 30 height 20
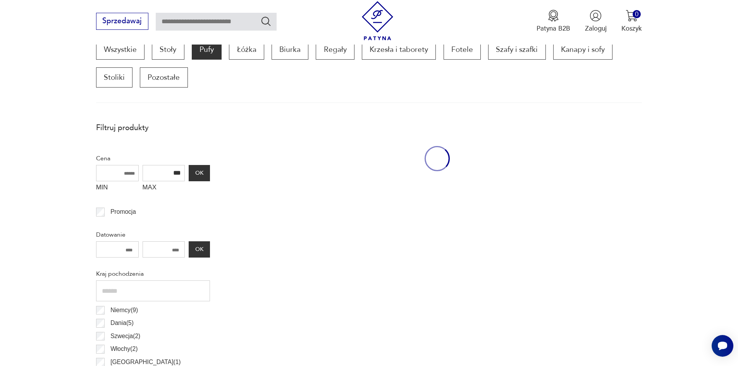
scroll to position [263, 0]
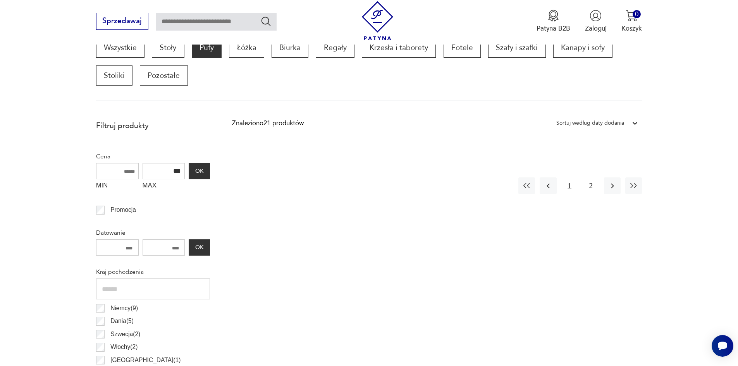
click at [569, 181] on button "1" at bounding box center [569, 185] width 17 height 17
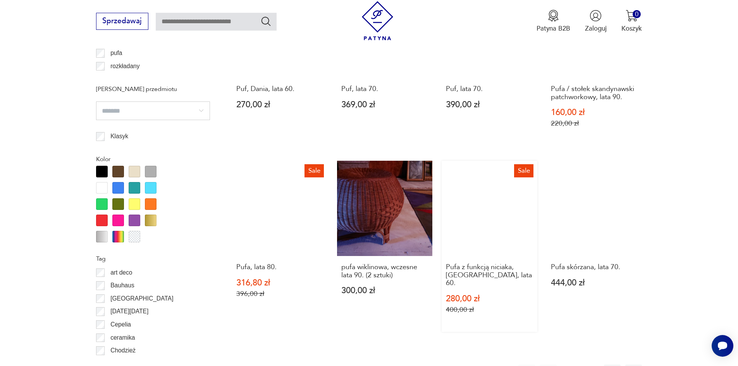
scroll to position [805, 0]
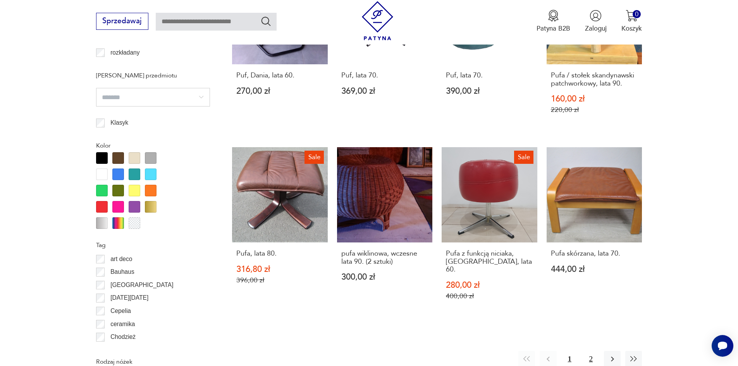
click at [587, 351] on button "2" at bounding box center [591, 359] width 17 height 17
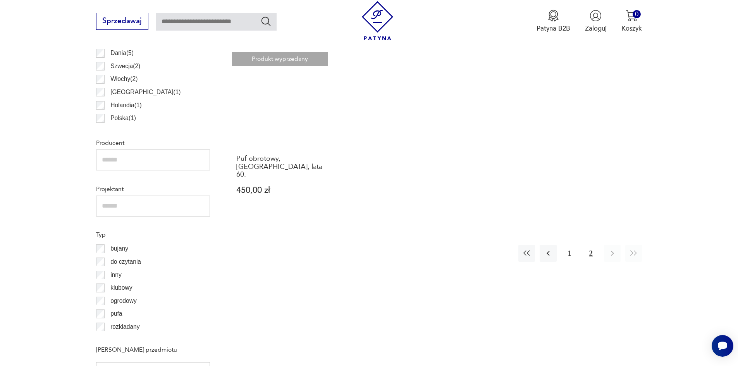
scroll to position [185, 0]
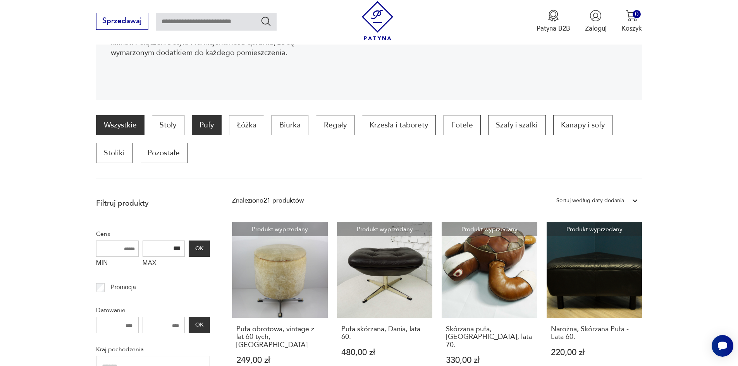
click at [127, 135] on link "Wszystkie" at bounding box center [120, 125] width 48 height 20
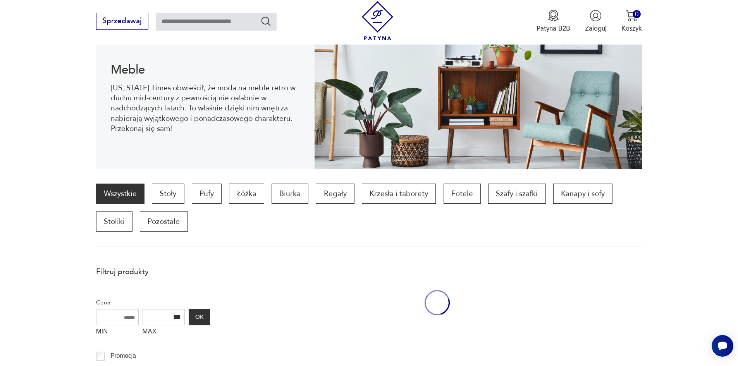
scroll to position [103, 0]
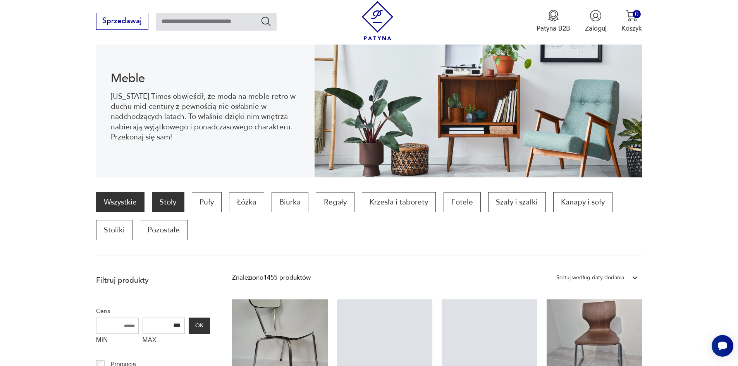
click at [161, 205] on p "Stoły" at bounding box center [168, 202] width 32 height 20
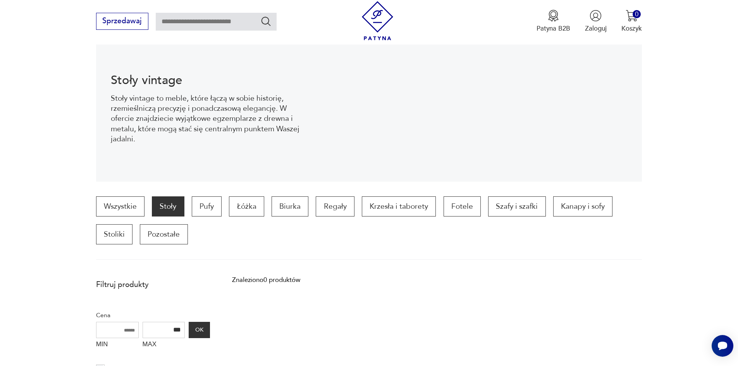
scroll to position [103, 0]
drag, startPoint x: 184, startPoint y: 329, endPoint x: 165, endPoint y: 327, distance: 19.1
click at [166, 327] on input "***" at bounding box center [164, 331] width 43 height 16
type input "****"
click at [200, 326] on button "OK" at bounding box center [199, 331] width 21 height 16
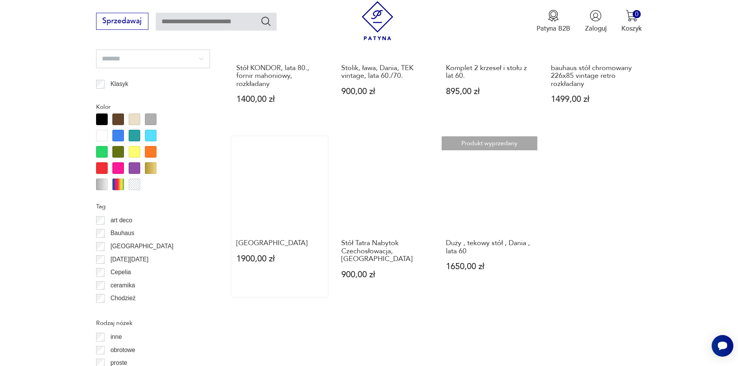
scroll to position [805, 0]
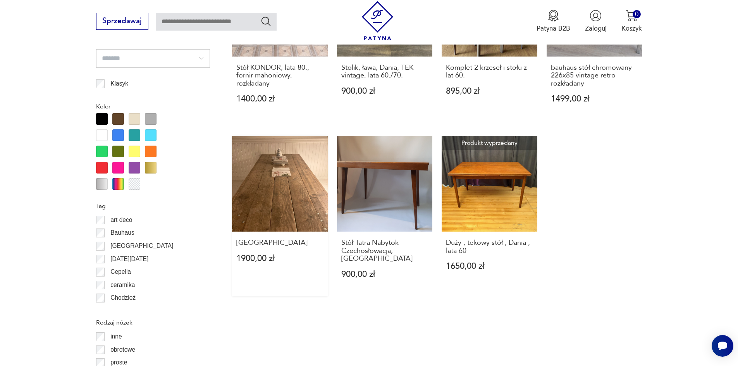
click at [278, 182] on link "Stary stół industrialny 1900,00 zł" at bounding box center [280, 216] width 96 height 160
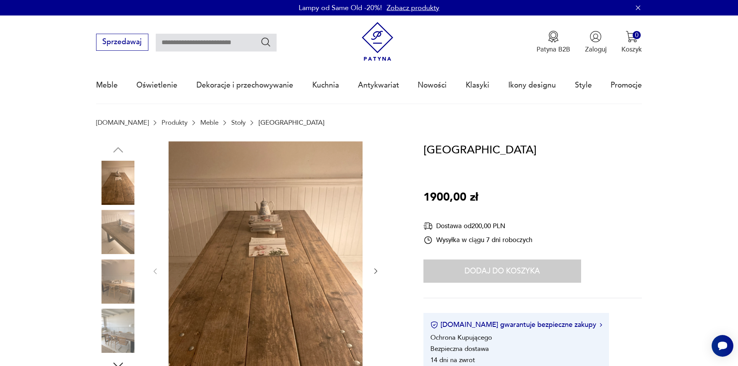
click at [377, 271] on icon "button" at bounding box center [375, 271] width 3 height 5
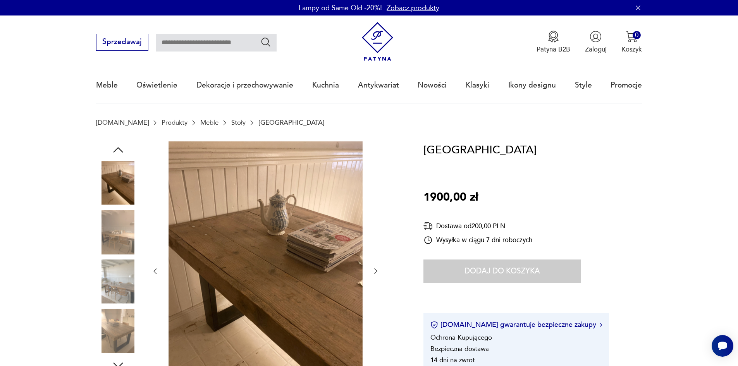
click at [377, 271] on icon "button" at bounding box center [375, 271] width 3 height 5
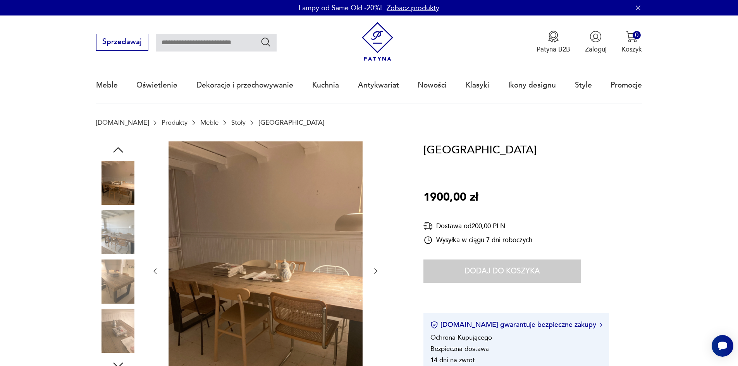
click at [377, 271] on icon "button" at bounding box center [375, 271] width 3 height 5
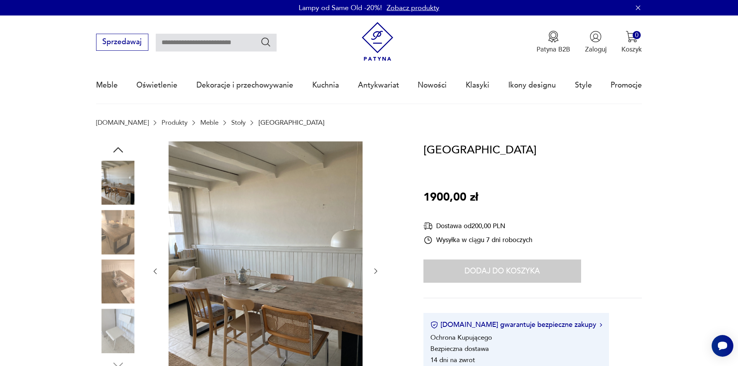
click at [377, 271] on icon "button" at bounding box center [375, 271] width 3 height 5
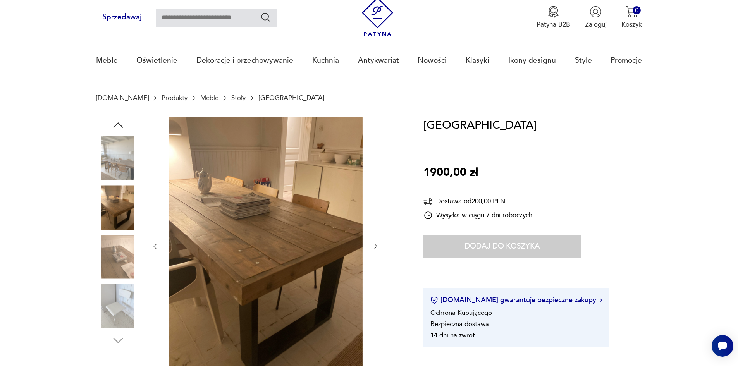
scroll to position [39, 0]
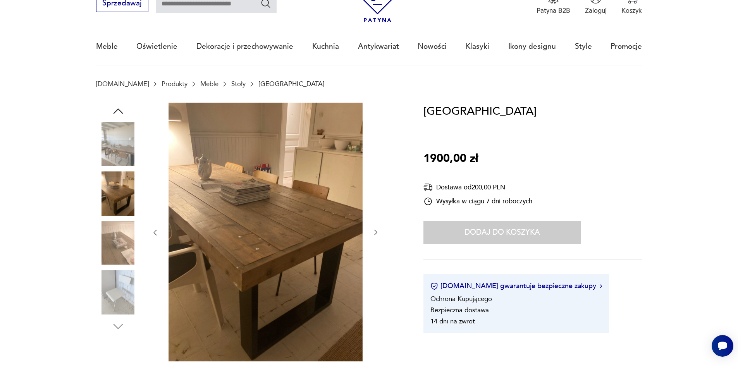
click at [375, 229] on icon "button" at bounding box center [376, 233] width 8 height 8
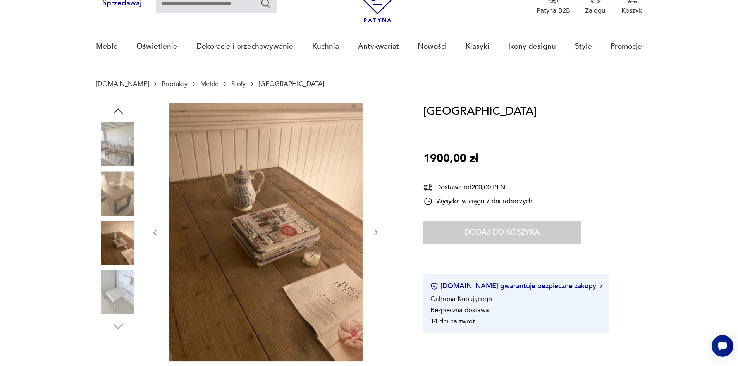
click at [375, 229] on icon "button" at bounding box center [376, 233] width 8 height 8
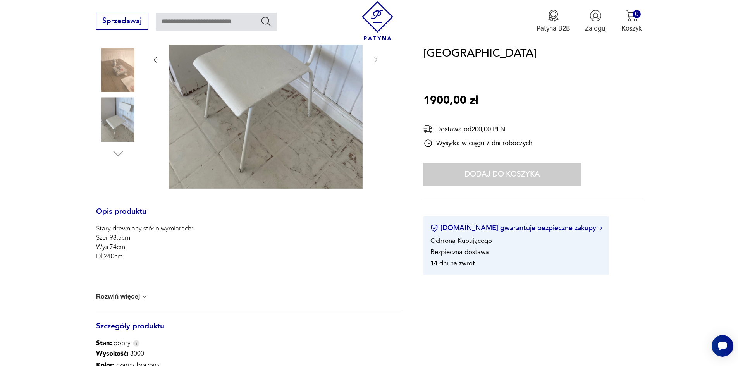
scroll to position [116, 0]
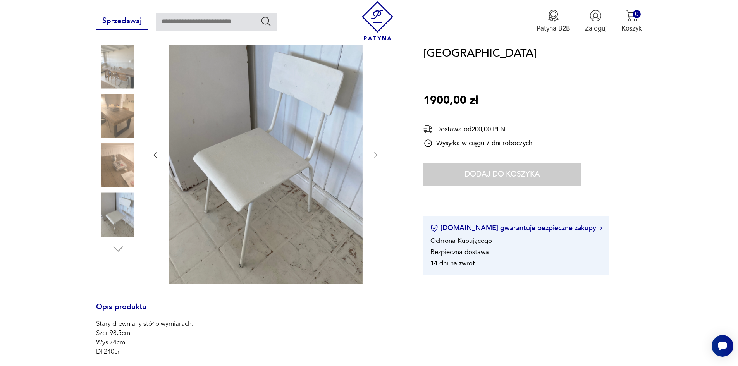
click at [114, 120] on img at bounding box center [118, 116] width 44 height 44
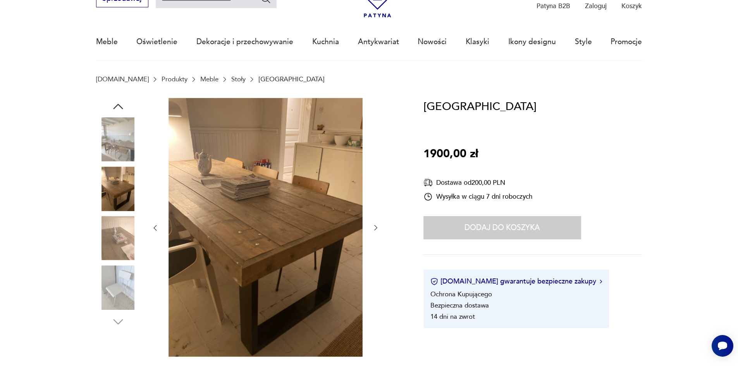
scroll to position [39, 0]
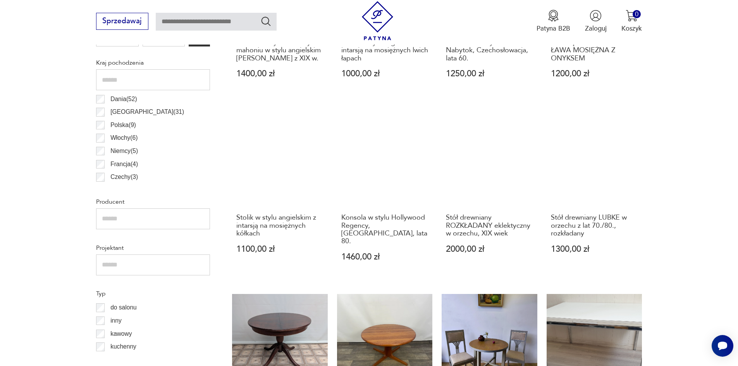
scroll to position [348, 0]
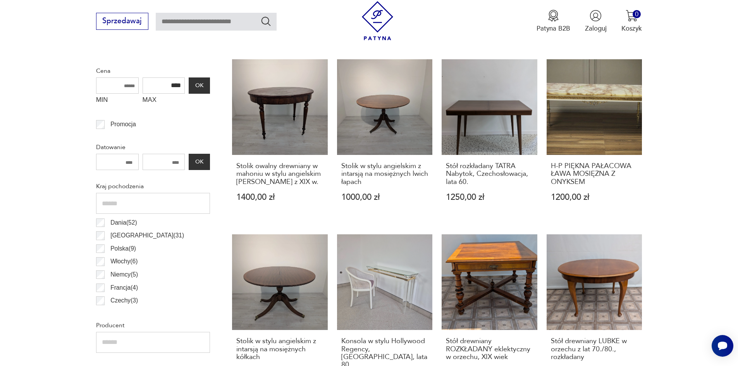
drag, startPoint x: 183, startPoint y: 86, endPoint x: 153, endPoint y: 91, distance: 30.2
click at [153, 91] on input "****" at bounding box center [164, 85] width 43 height 16
type input "****"
click at [203, 84] on button "OK" at bounding box center [199, 85] width 21 height 16
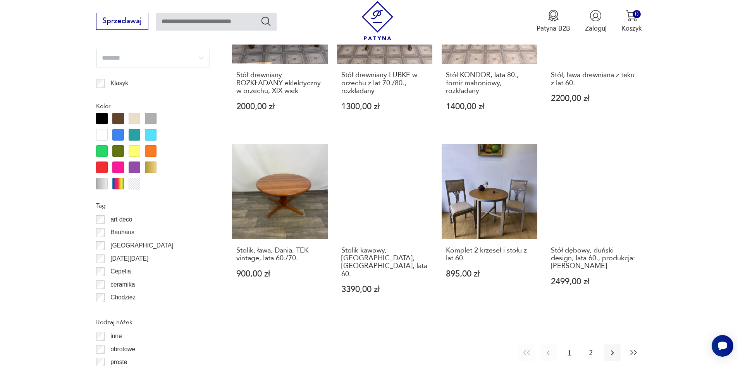
scroll to position [805, 0]
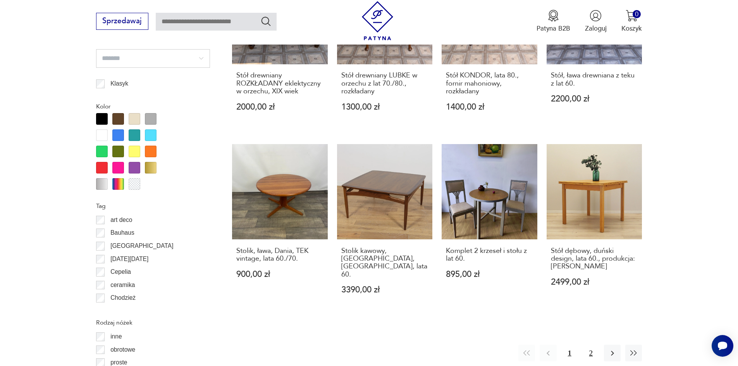
click at [587, 345] on button "2" at bounding box center [591, 353] width 17 height 17
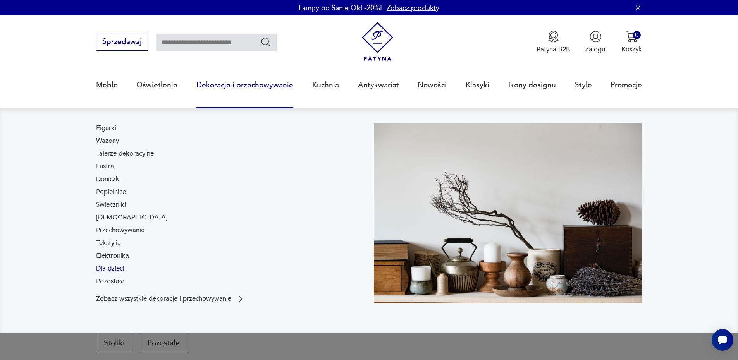
click at [108, 267] on link "Dla dzieci" at bounding box center [110, 268] width 28 height 9
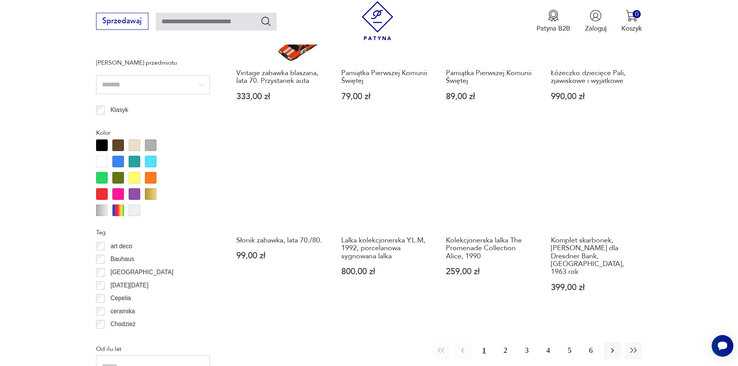
scroll to position [762, 0]
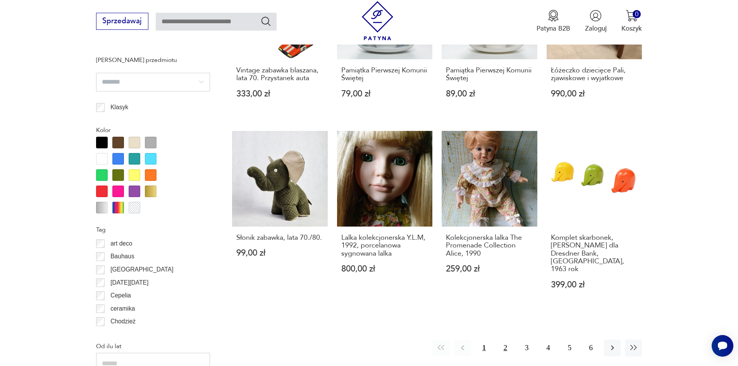
click at [505, 340] on button "2" at bounding box center [505, 348] width 17 height 17
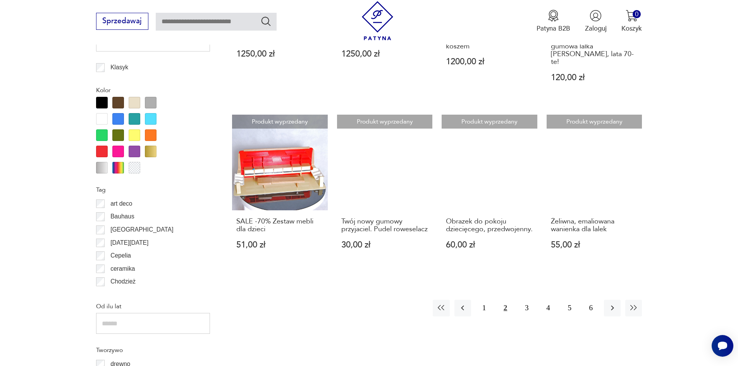
scroll to position [811, 0]
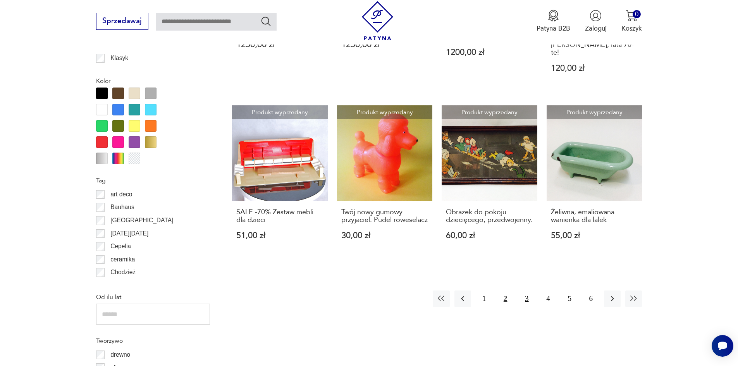
click at [526, 291] on button "3" at bounding box center [526, 299] width 17 height 17
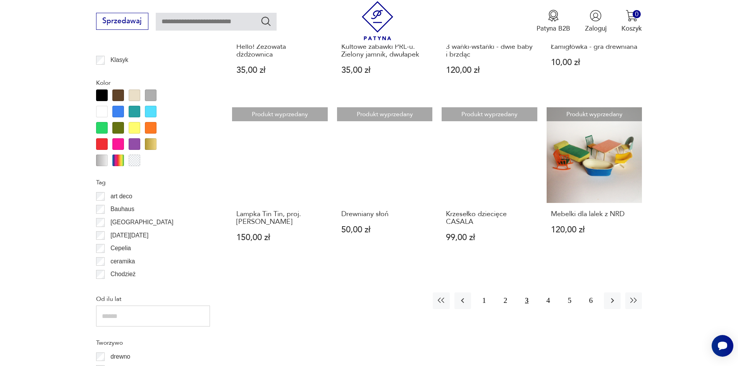
scroll to position [811, 0]
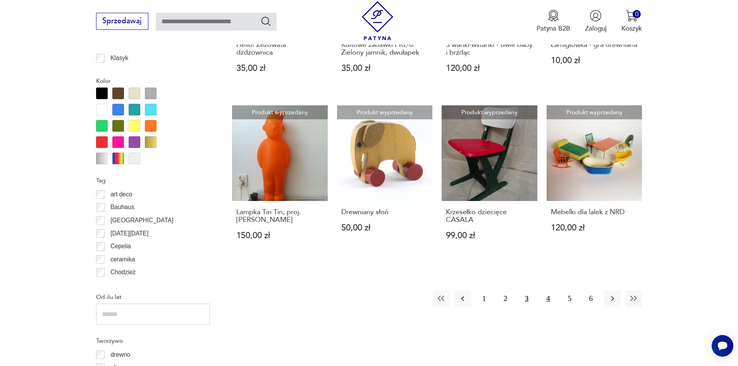
click at [547, 293] on button "4" at bounding box center [548, 299] width 17 height 17
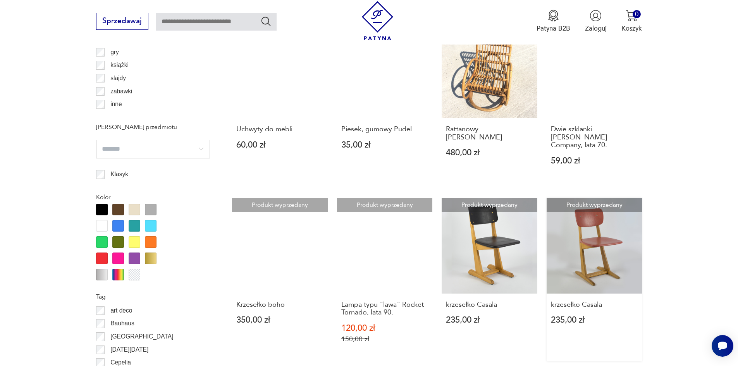
scroll to position [734, 0]
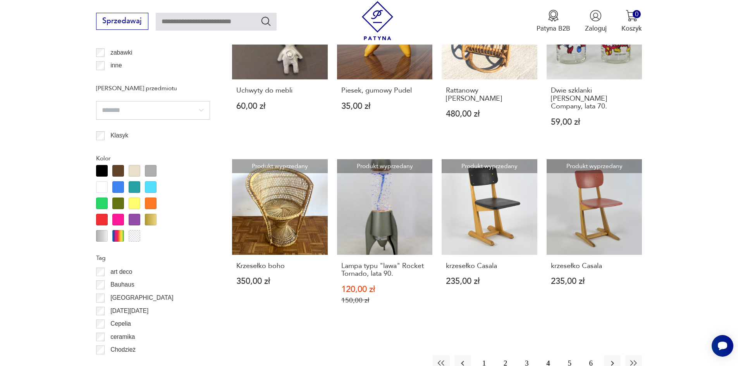
click at [568, 356] on button "5" at bounding box center [569, 363] width 17 height 17
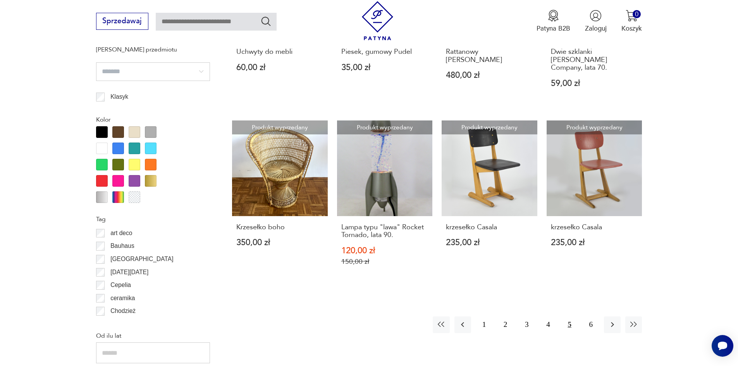
click at [569, 318] on button "5" at bounding box center [569, 325] width 17 height 17
click at [586, 317] on button "6" at bounding box center [591, 325] width 17 height 17
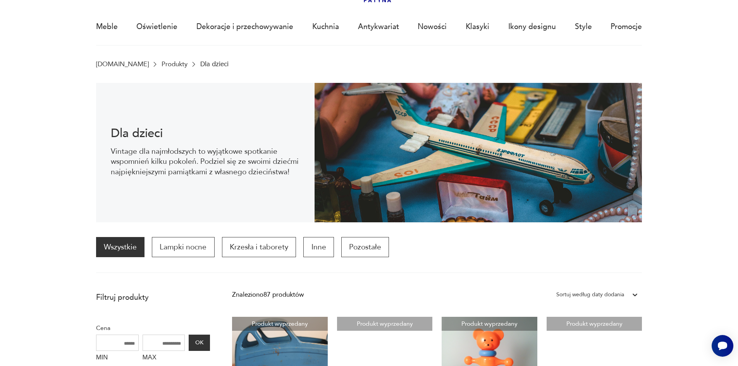
scroll to position [0, 0]
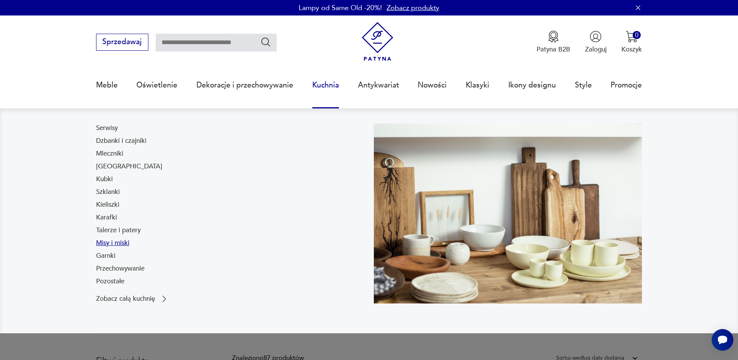
click at [111, 241] on link "Misy i miski" at bounding box center [112, 243] width 33 height 9
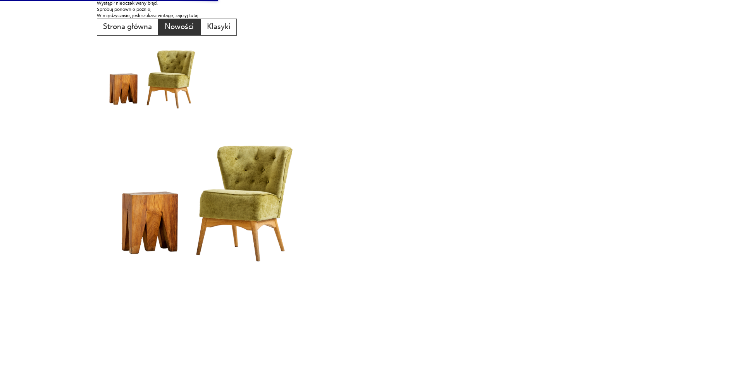
click at [186, 21] on button "Nowości" at bounding box center [179, 27] width 42 height 17
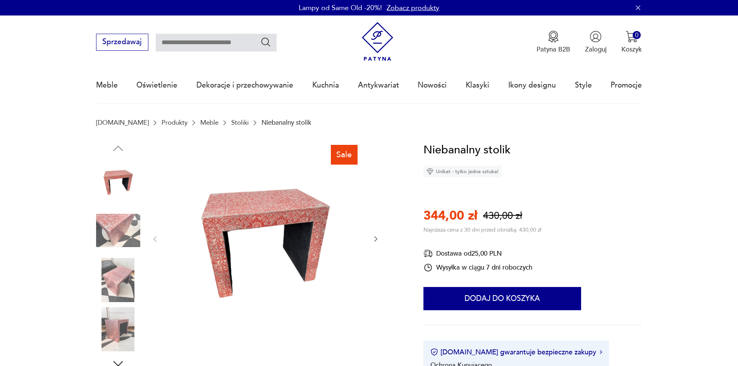
click at [257, 230] on img at bounding box center [266, 238] width 194 height 194
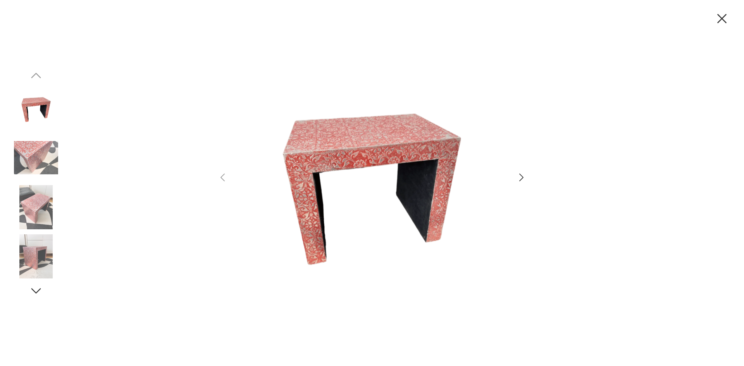
click at [524, 179] on icon "button" at bounding box center [521, 177] width 11 height 11
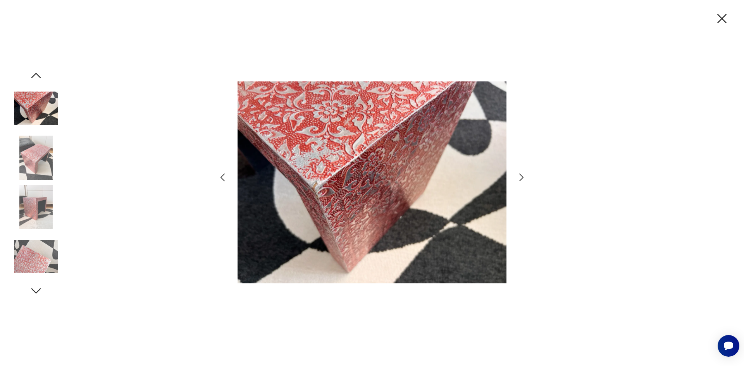
click at [520, 179] on icon "button" at bounding box center [521, 177] width 11 height 11
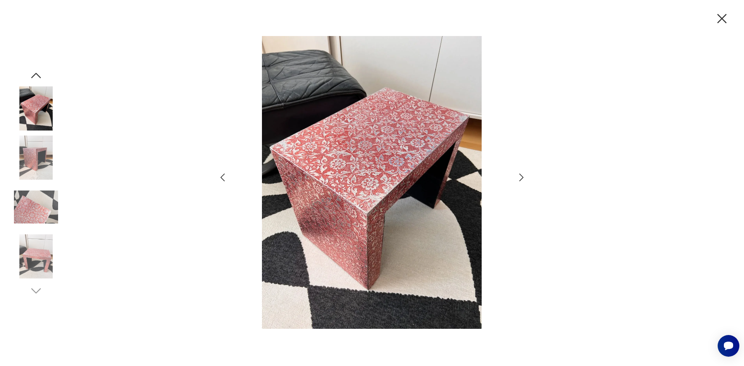
click at [520, 179] on icon "button" at bounding box center [521, 177] width 11 height 11
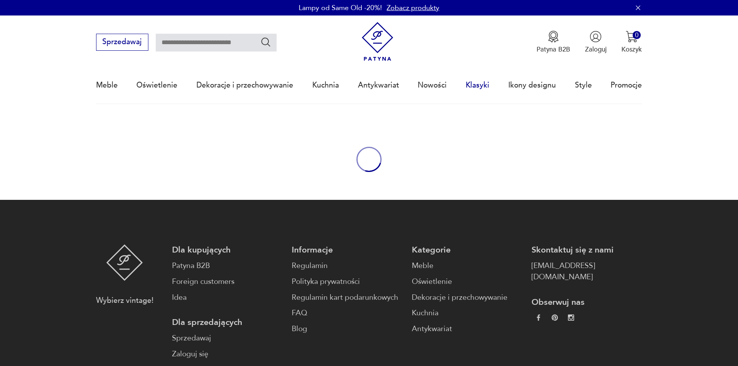
click at [476, 87] on link "Klasyki" at bounding box center [478, 85] width 24 height 36
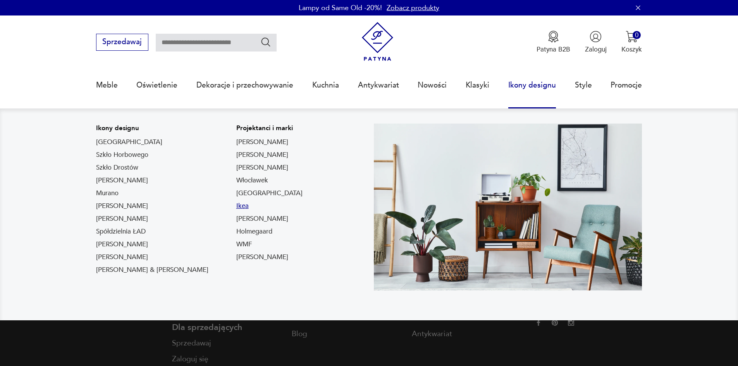
click at [236, 205] on link "Ikea" at bounding box center [242, 205] width 12 height 9
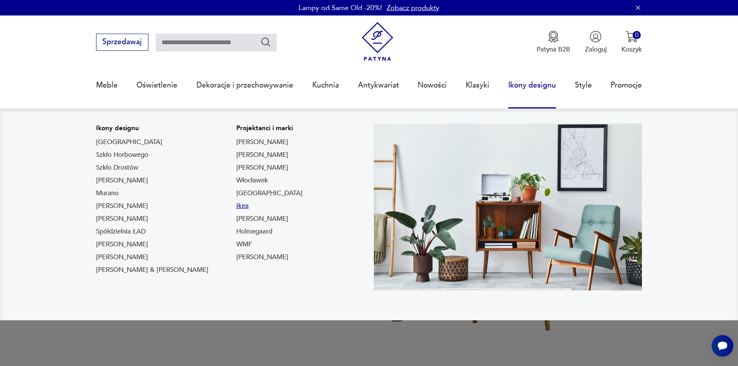
click at [236, 206] on link "Ikea" at bounding box center [242, 205] width 12 height 9
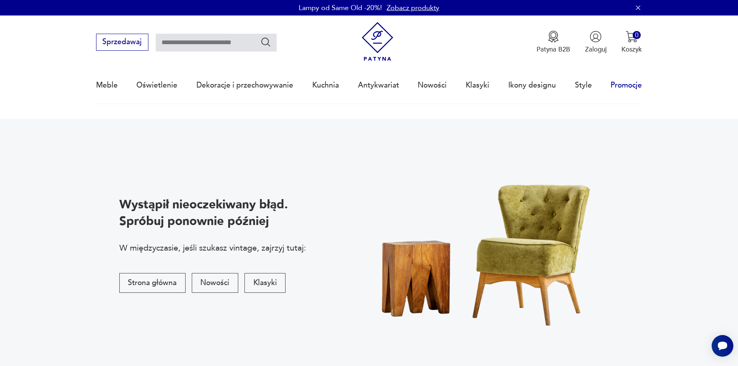
click at [616, 83] on link "Promocje" at bounding box center [626, 85] width 31 height 36
click at [626, 88] on link "Promocje" at bounding box center [626, 85] width 31 height 36
